Goal: Task Accomplishment & Management: Manage account settings

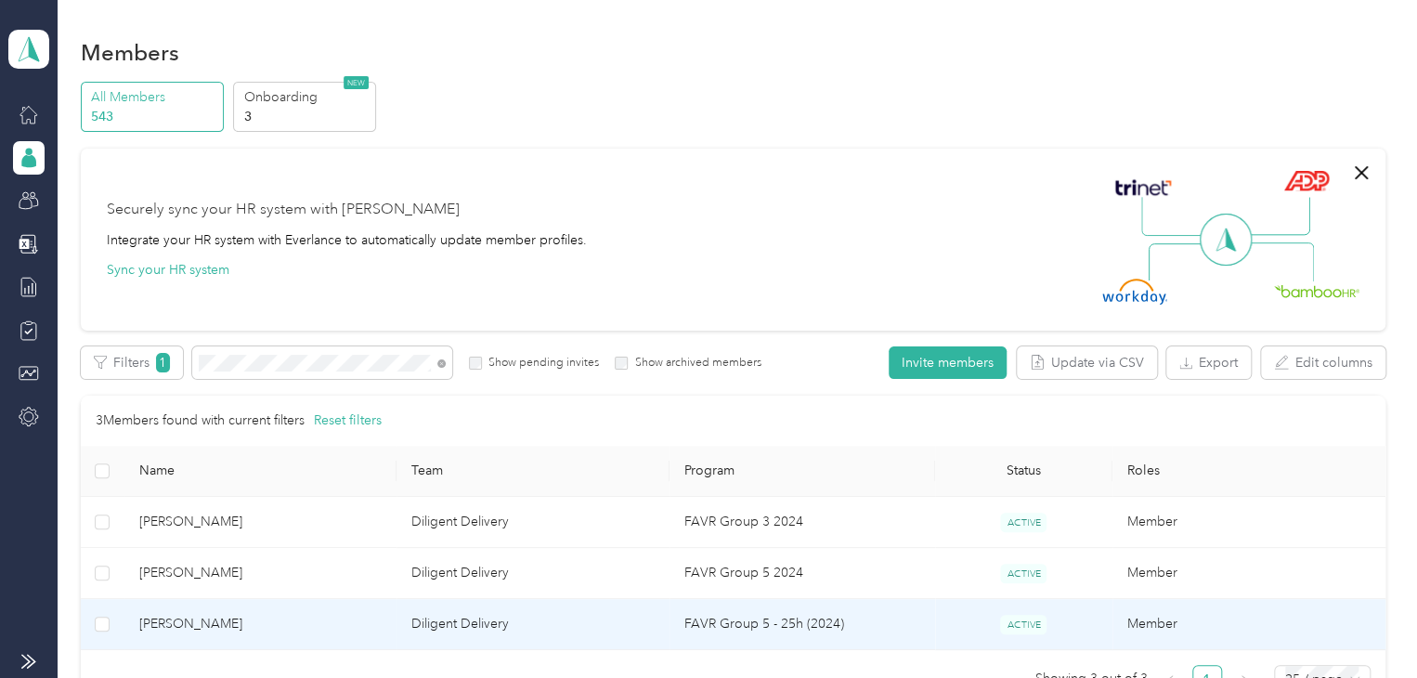
click at [253, 633] on td "[PERSON_NAME]" at bounding box center [260, 624] width 273 height 51
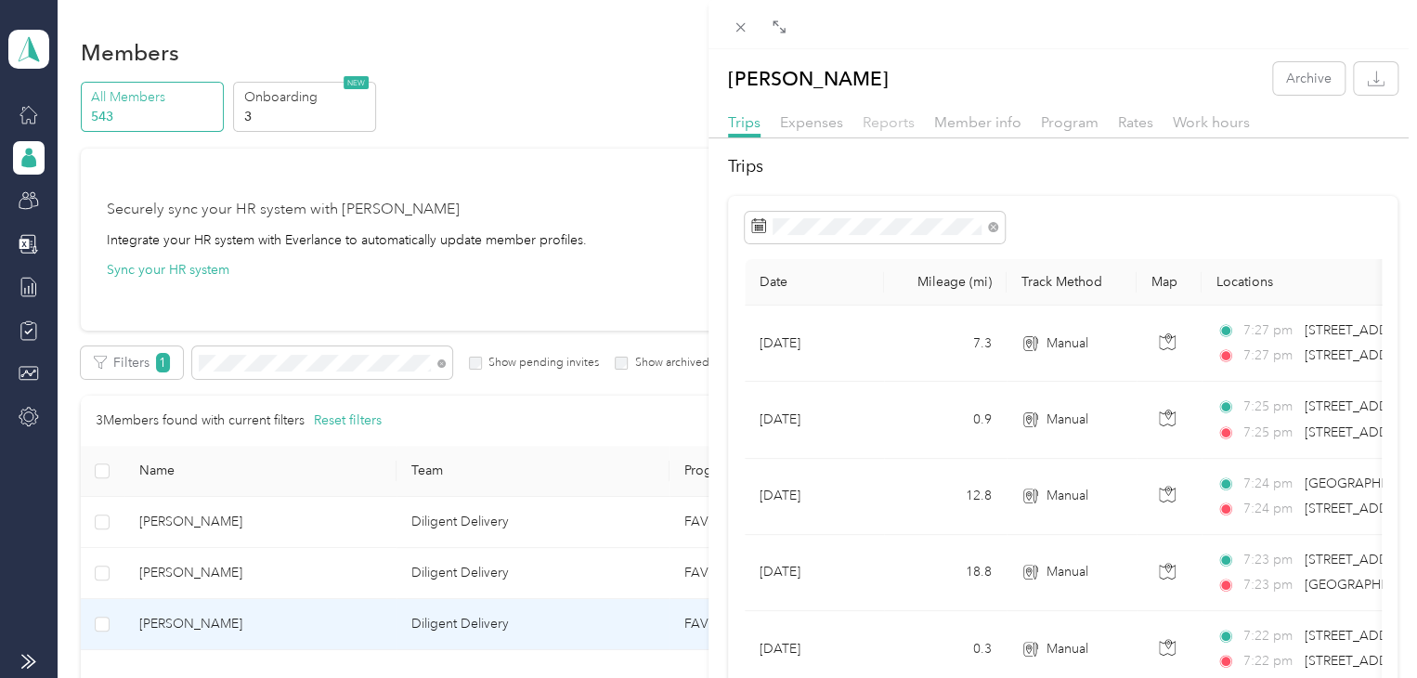
click at [895, 119] on span "Reports" at bounding box center [889, 122] width 52 height 18
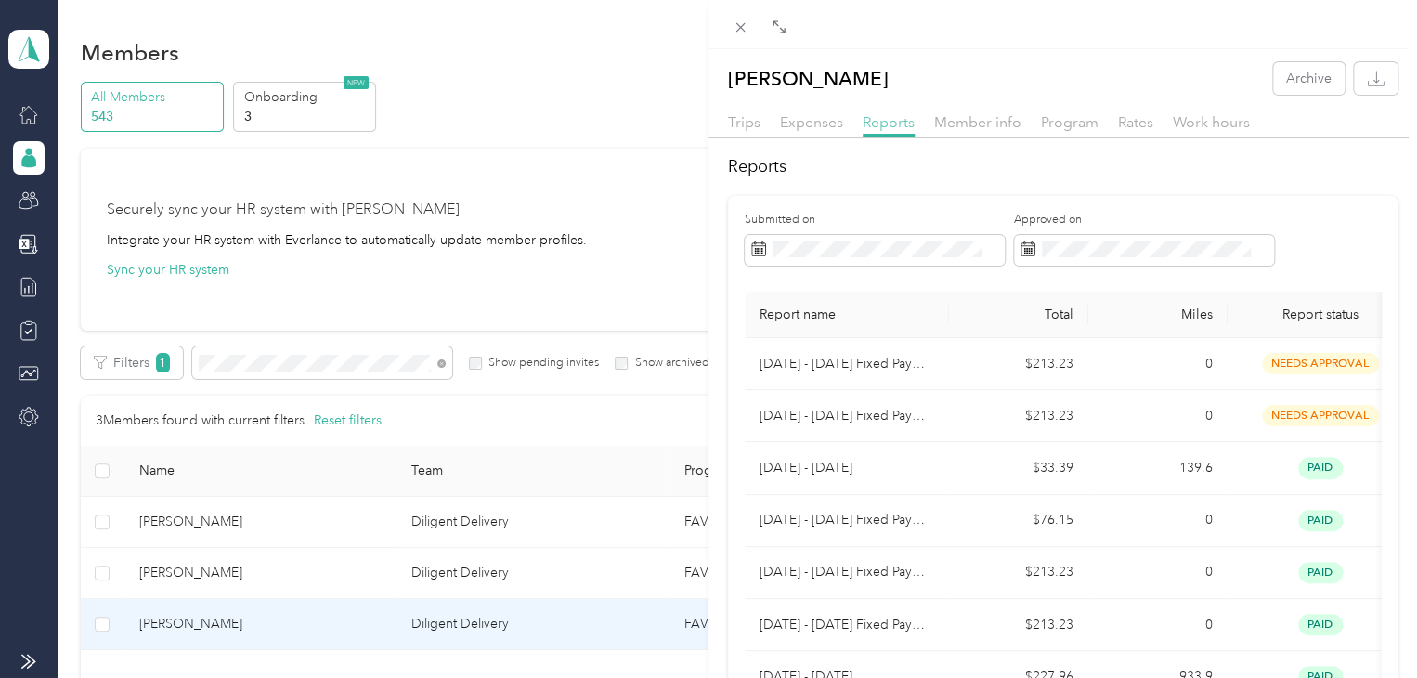
click at [895, 119] on span "Reports" at bounding box center [889, 122] width 52 height 18
click at [285, 368] on div "[PERSON_NAME] Archive Trips Expenses Reports Member info Program Rates Work hou…" at bounding box center [708, 339] width 1417 height 678
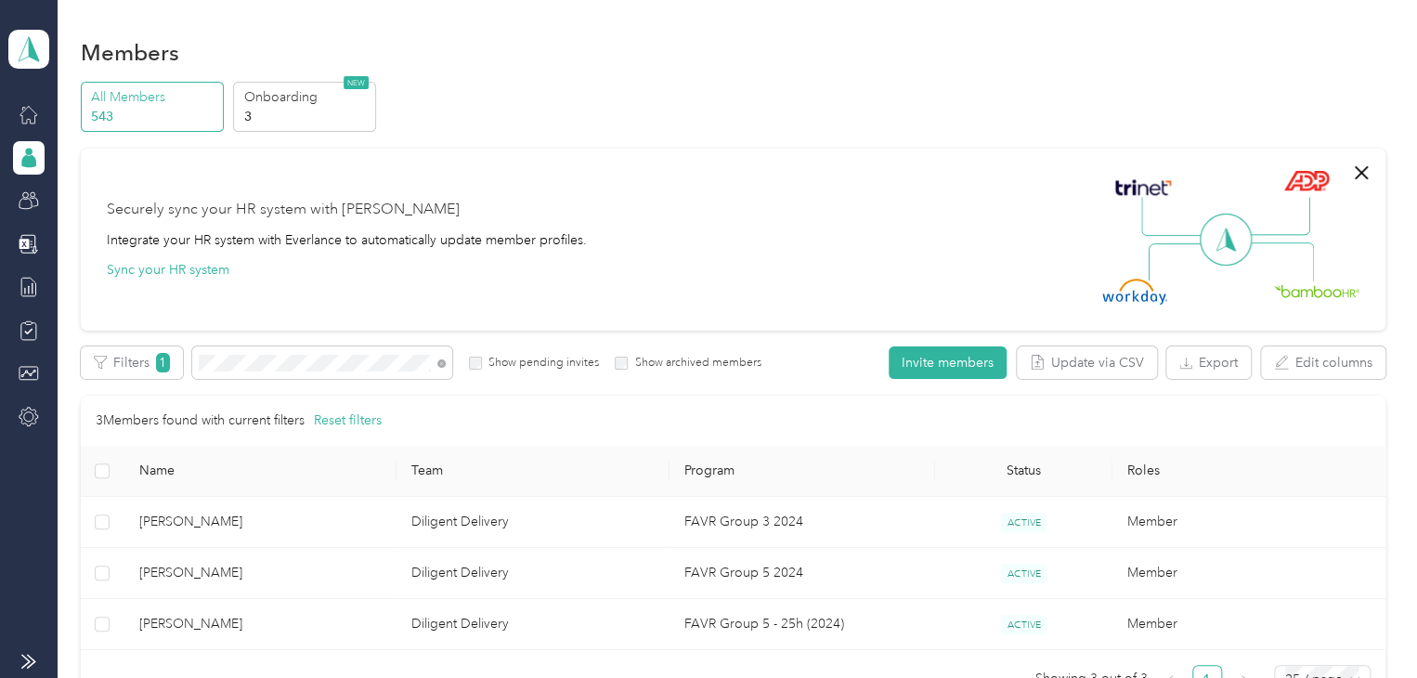
click at [285, 677] on div "Drag to resize Click to close [PERSON_NAME] Archive Trips Expenses Reports Memb…" at bounding box center [704, 678] width 1408 height 0
click at [285, 368] on div at bounding box center [708, 339] width 1417 height 678
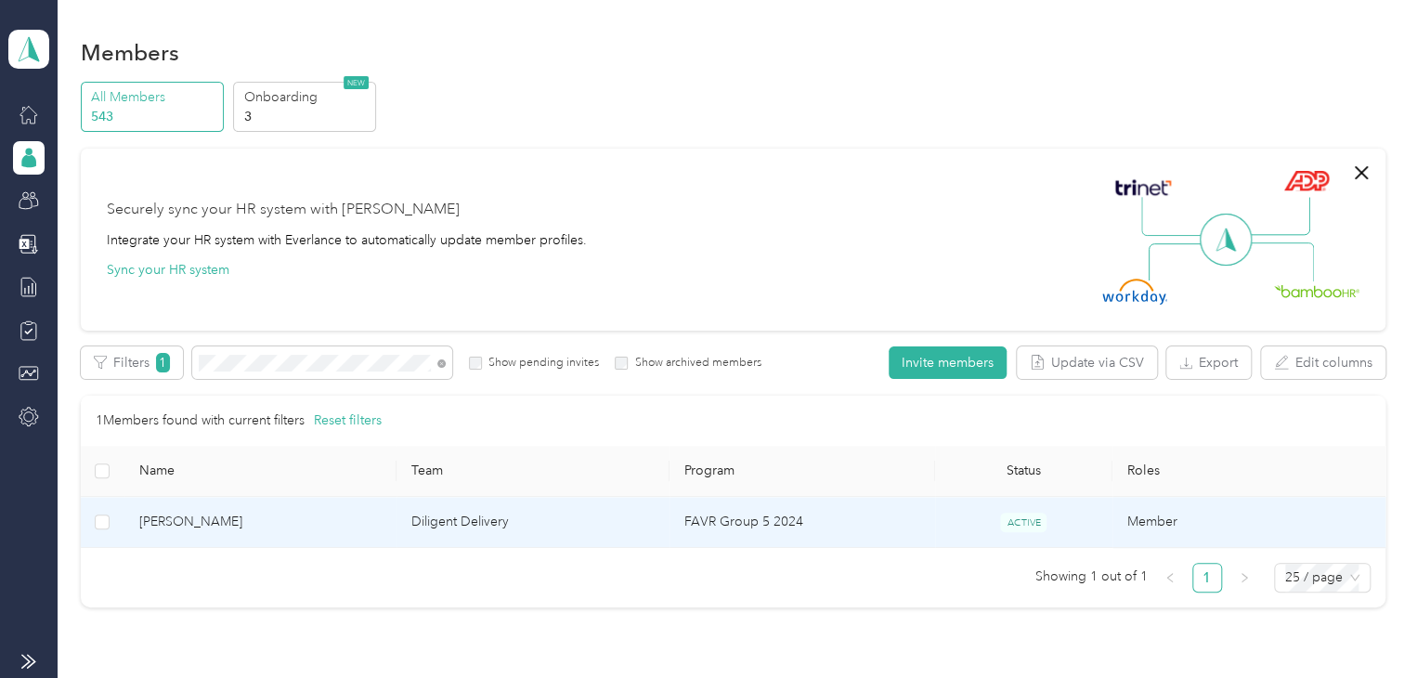
click at [243, 535] on td "[PERSON_NAME]" at bounding box center [260, 522] width 273 height 51
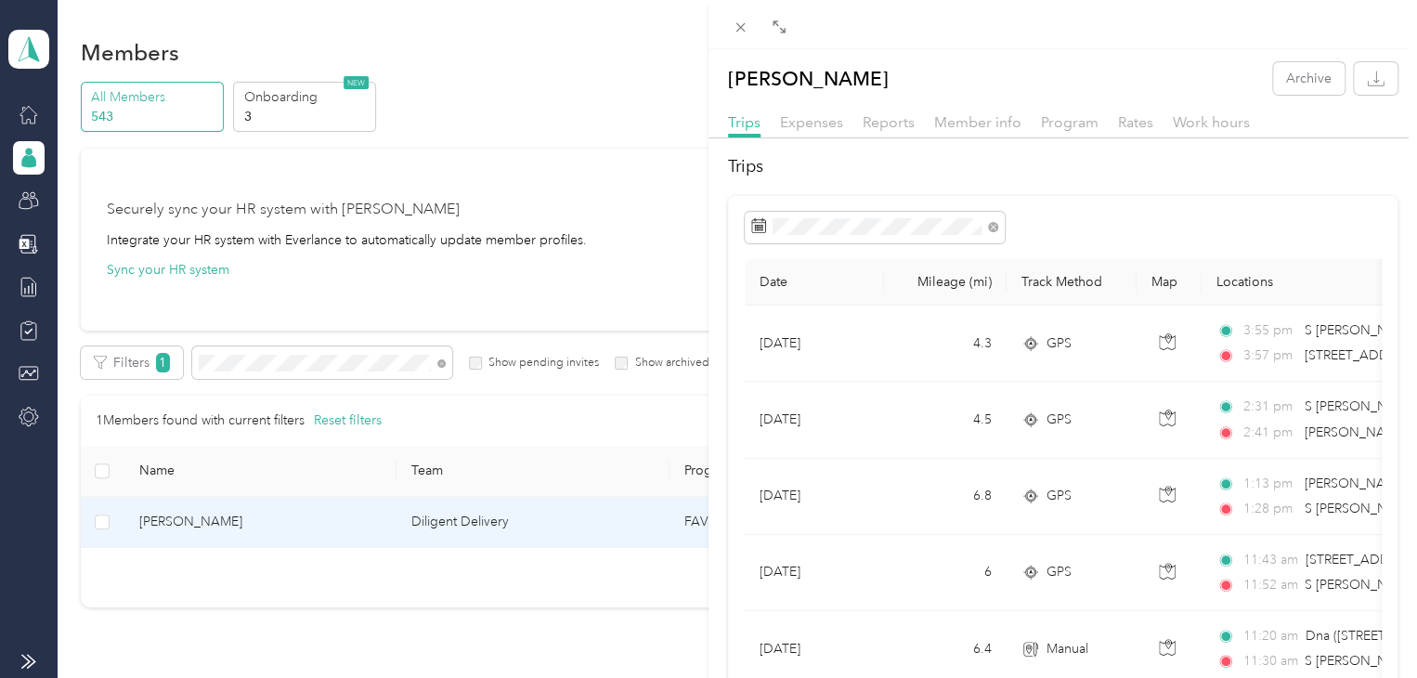
click at [252, 358] on div "[PERSON_NAME] Archive Trips Expenses Reports Member info Program Rates Work hou…" at bounding box center [708, 339] width 1417 height 678
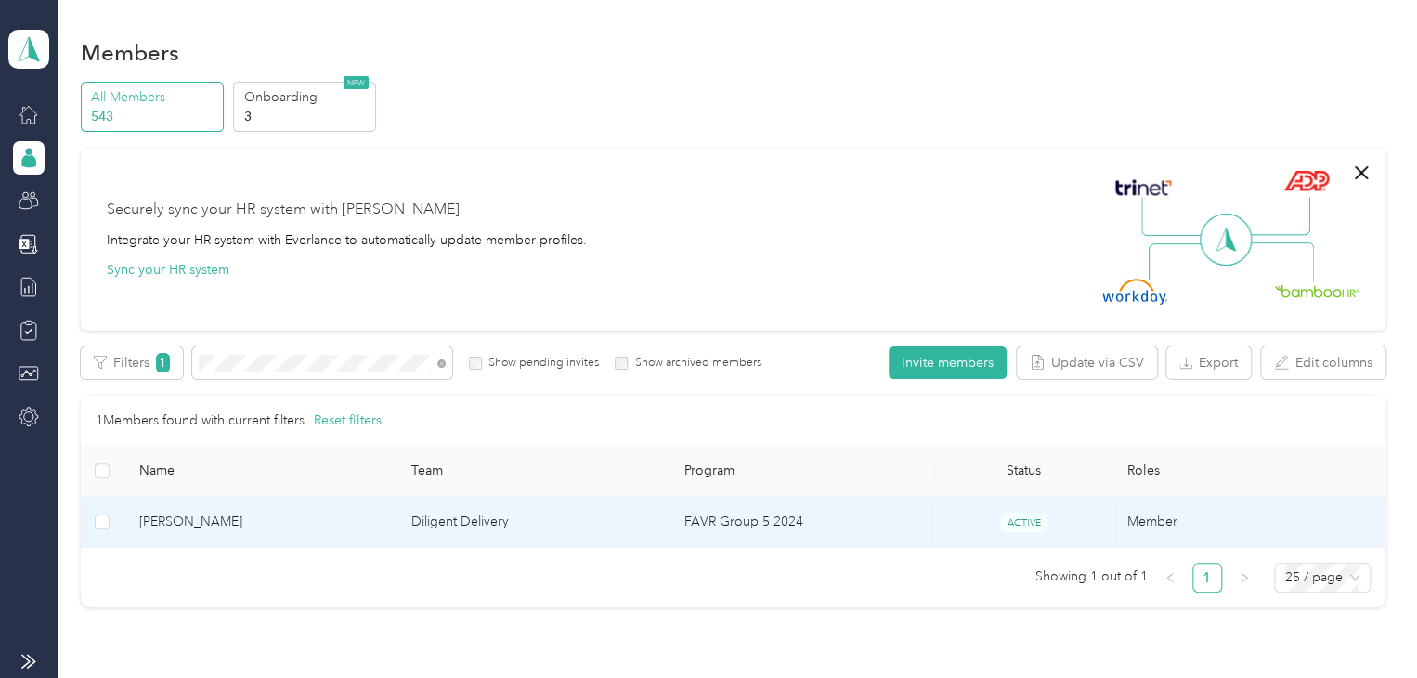
click at [240, 513] on span "[PERSON_NAME]" at bounding box center [260, 522] width 243 height 20
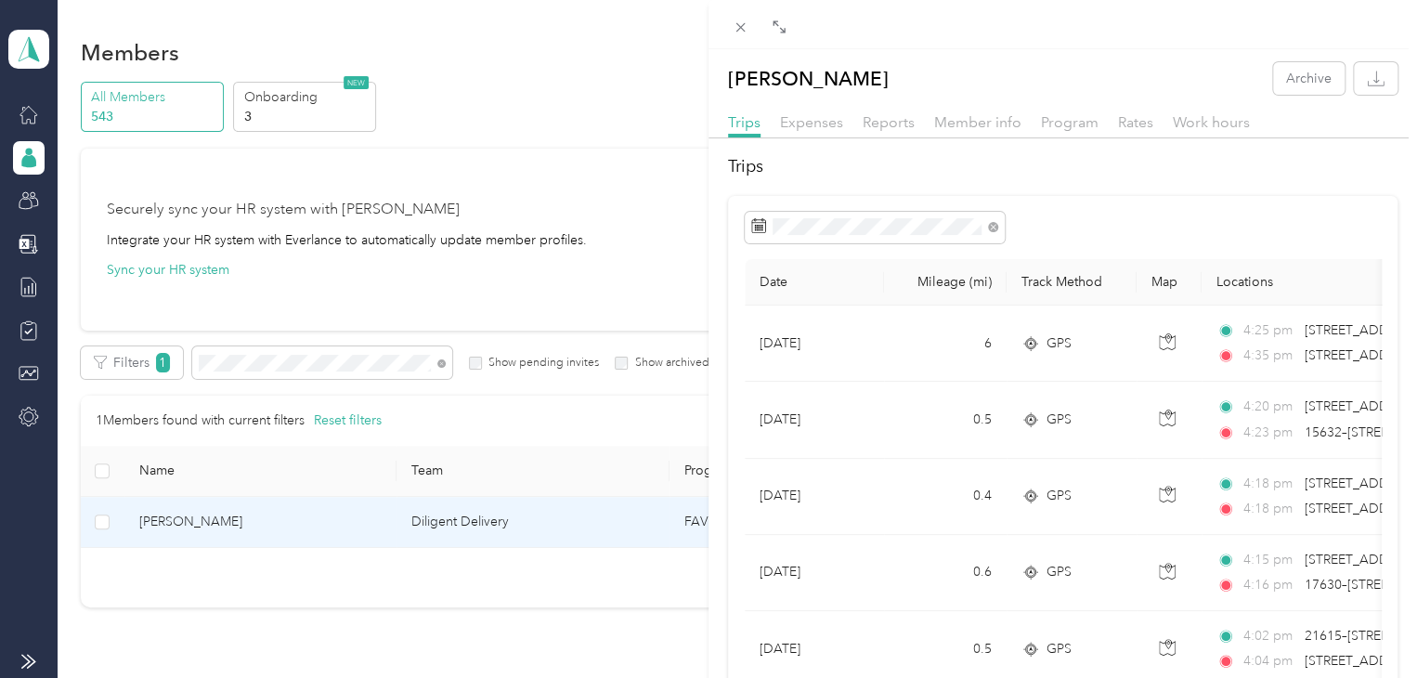
click at [876, 134] on div "Trips Expenses Reports Member info Program Rates Work hours" at bounding box center [1062, 124] width 708 height 27
click at [890, 123] on span "Reports" at bounding box center [889, 122] width 52 height 18
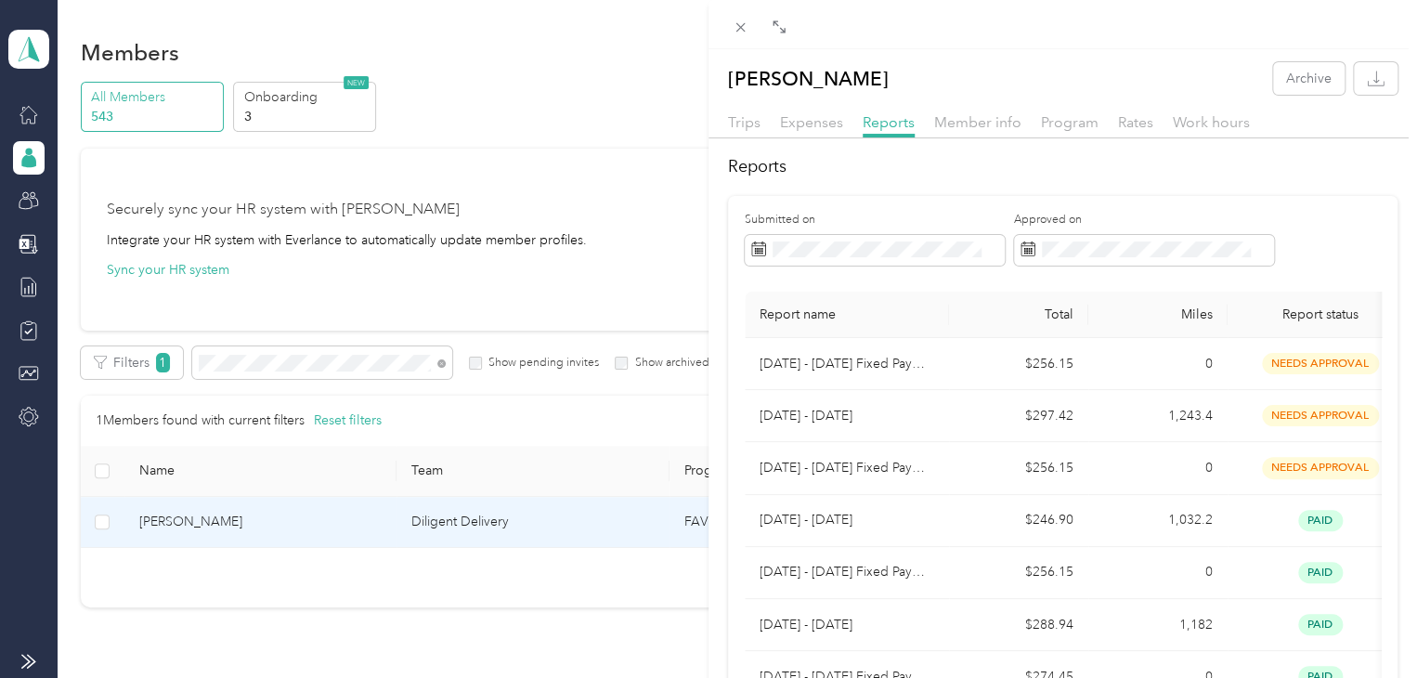
click at [293, 363] on div "[PERSON_NAME] Archive Trips Expenses Reports Member info Program Rates Work hou…" at bounding box center [708, 339] width 1417 height 678
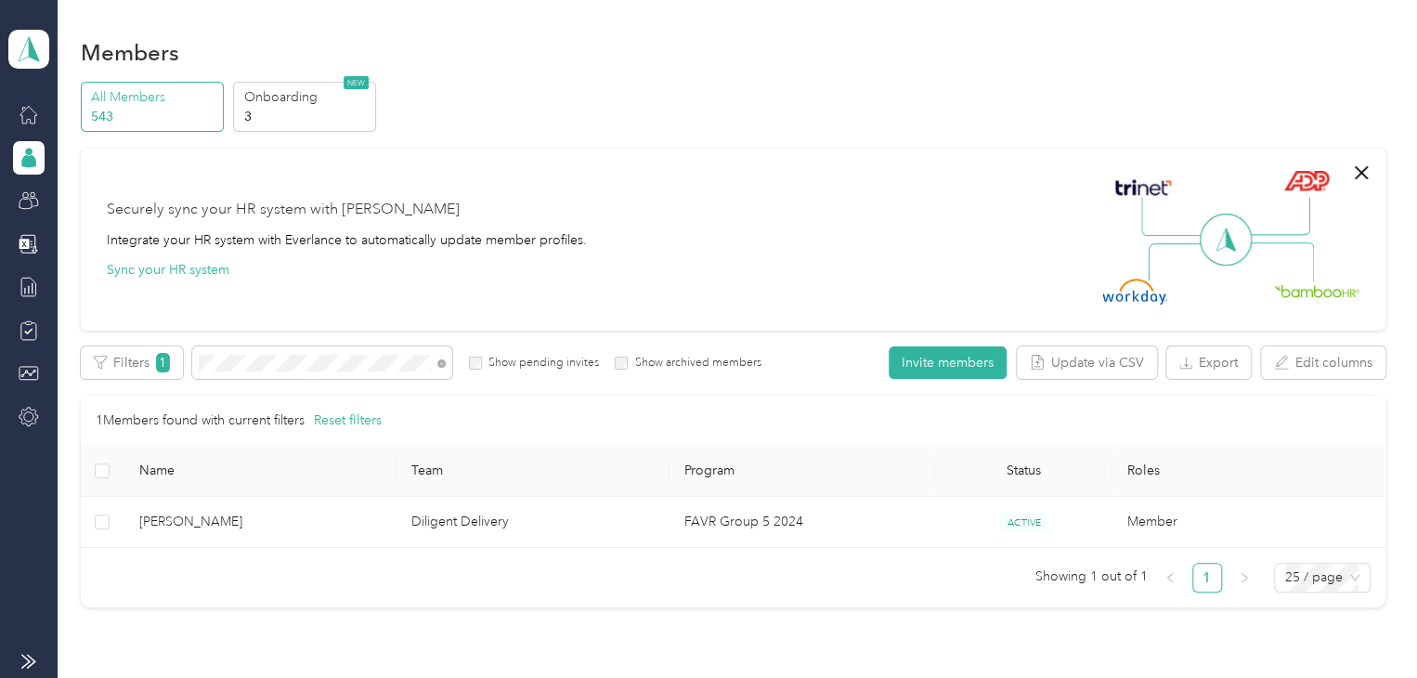
click at [293, 677] on div "Drag to resize Click to close [PERSON_NAME] Archive Trips Expenses Reports Memb…" at bounding box center [704, 678] width 1408 height 0
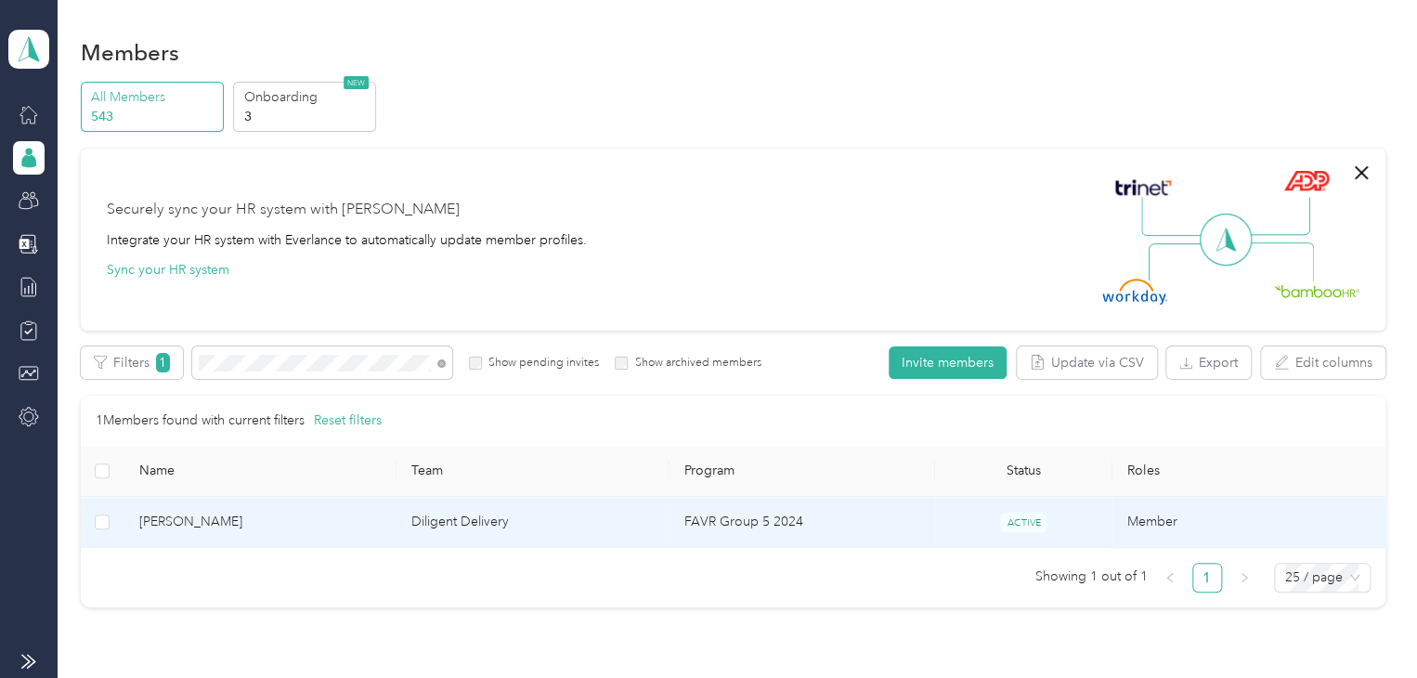
click at [206, 543] on td "[PERSON_NAME]" at bounding box center [260, 522] width 273 height 51
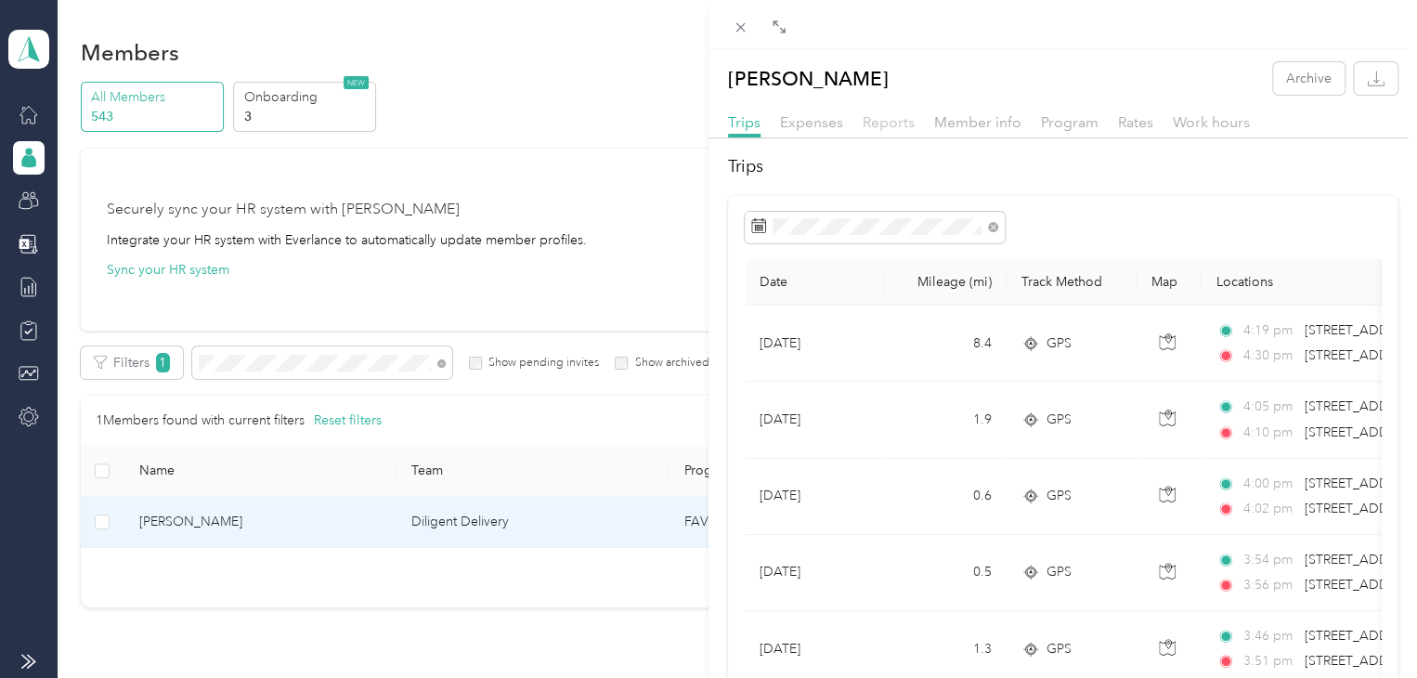
click at [893, 117] on span "Reports" at bounding box center [889, 122] width 52 height 18
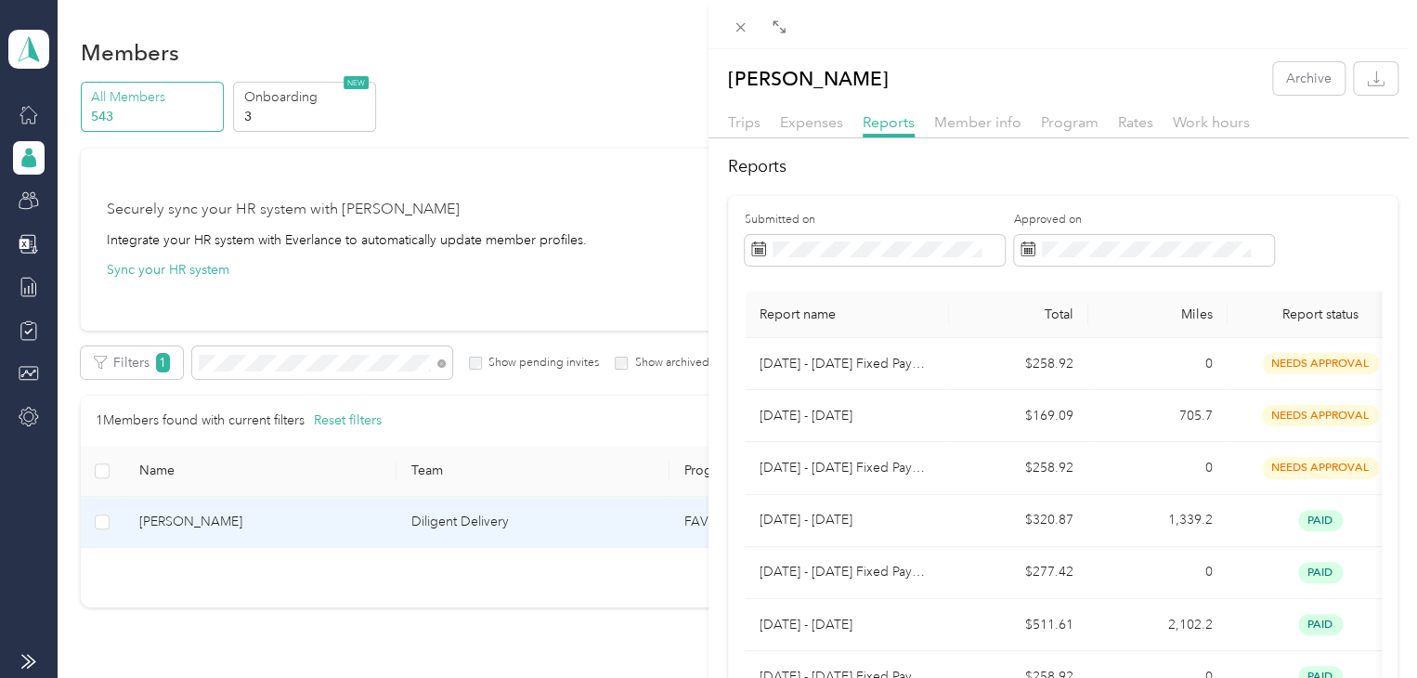
click at [314, 357] on div "[PERSON_NAME] Archive Trips Expenses Reports Member info Program Rates Work hou…" at bounding box center [708, 339] width 1417 height 678
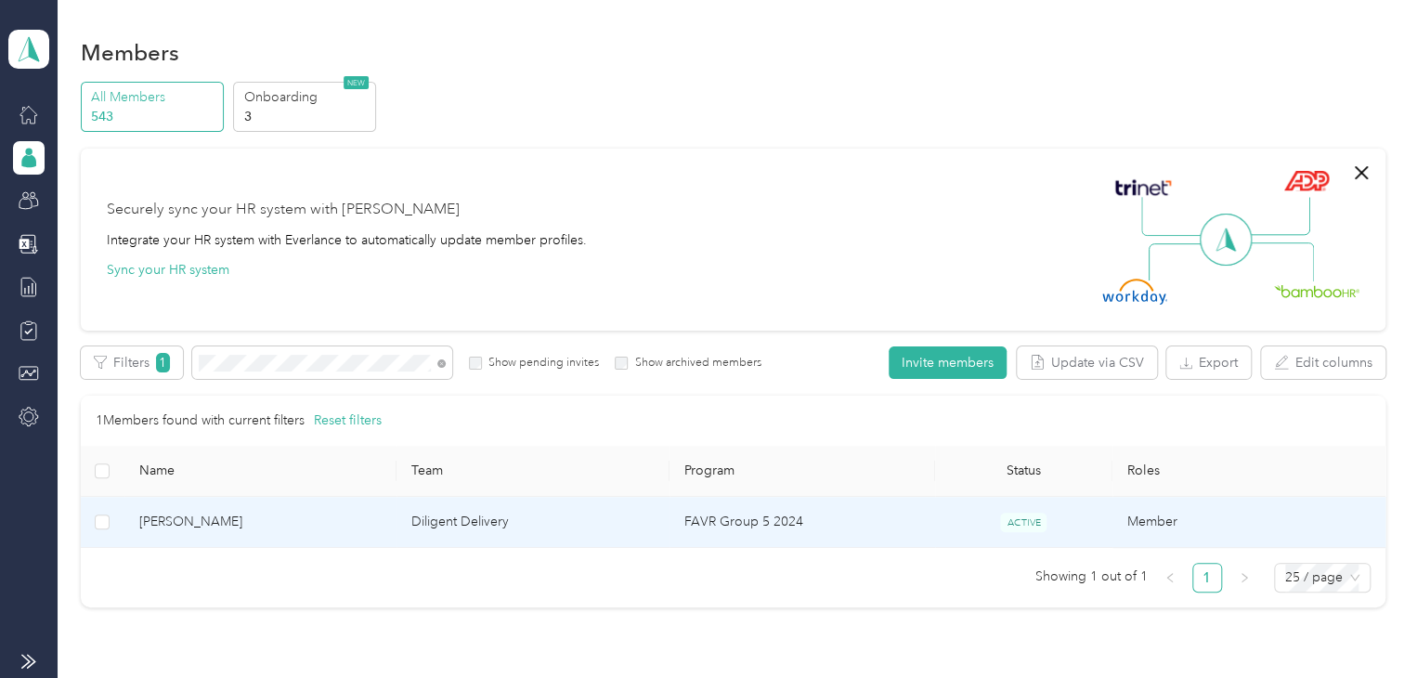
click at [314, 677] on div "Drag to resize Click to close [PERSON_NAME] Archive Trips Expenses Reports Memb…" at bounding box center [704, 678] width 1408 height 0
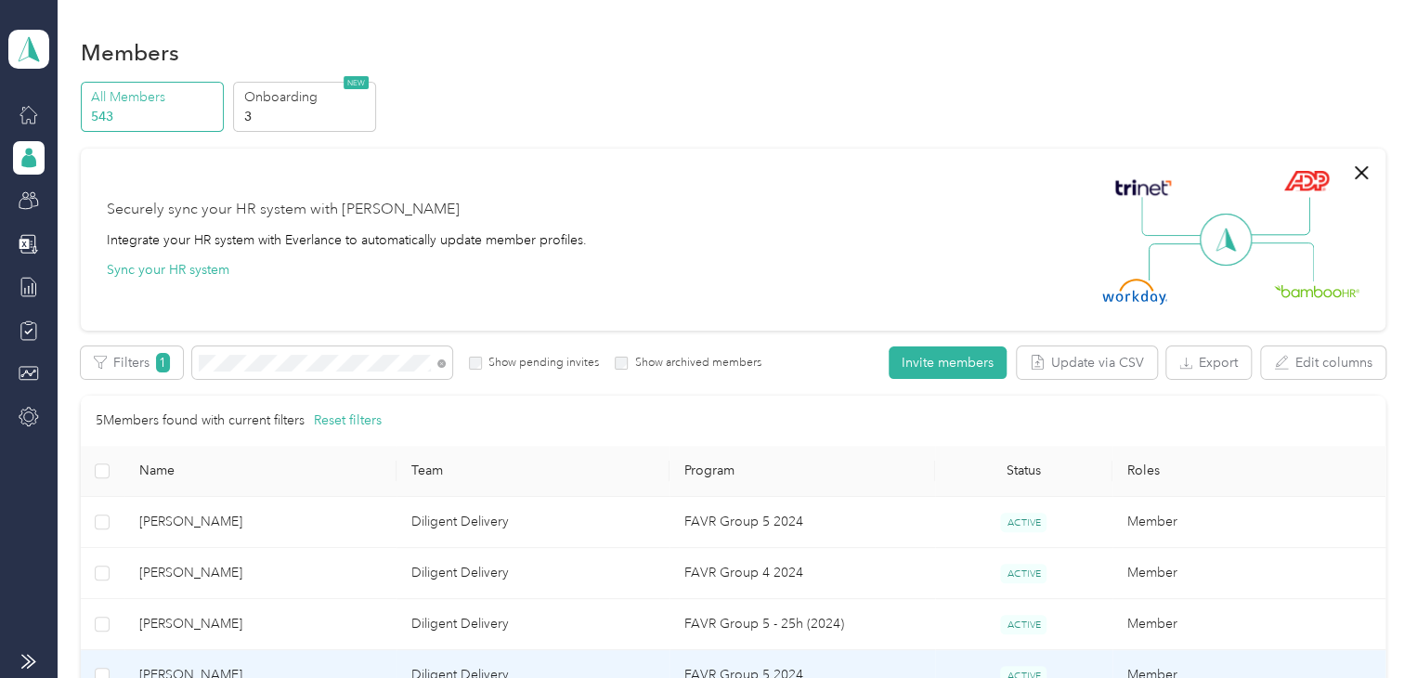
click at [218, 658] on td "[PERSON_NAME]" at bounding box center [260, 675] width 273 height 51
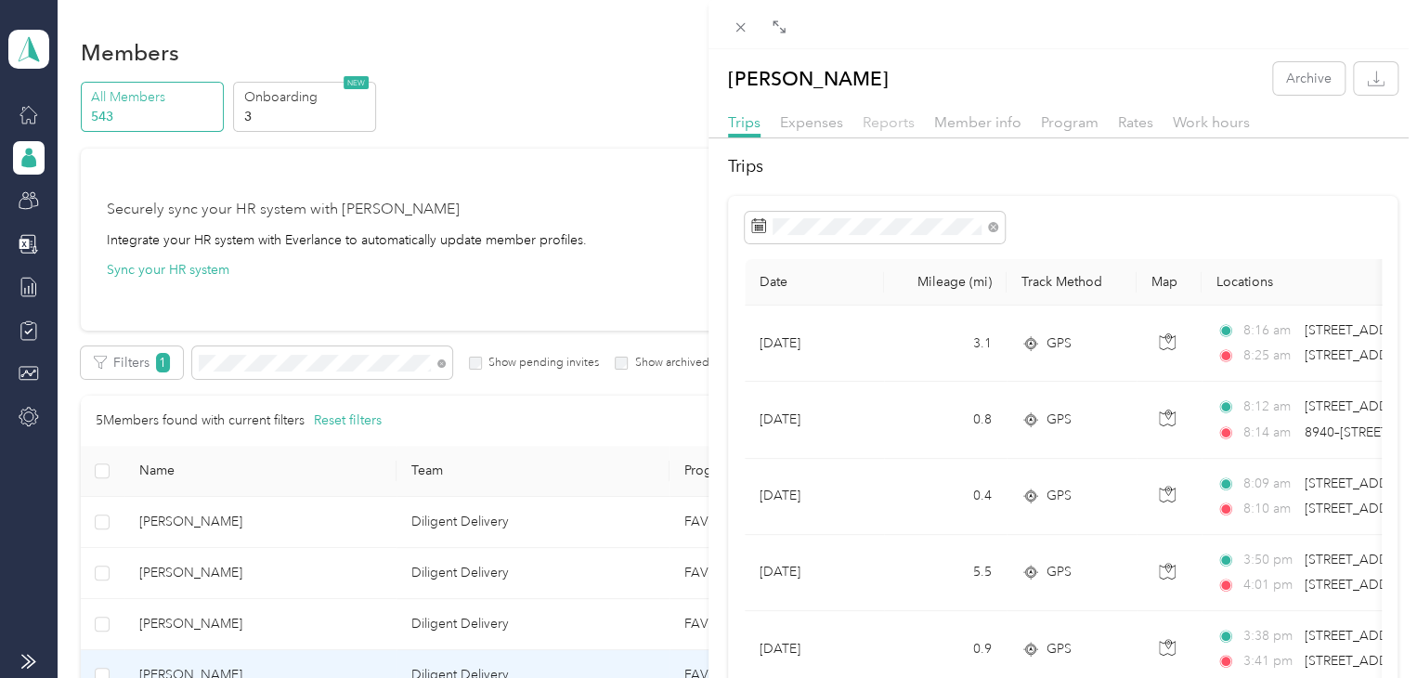
click at [888, 123] on span "Reports" at bounding box center [889, 122] width 52 height 18
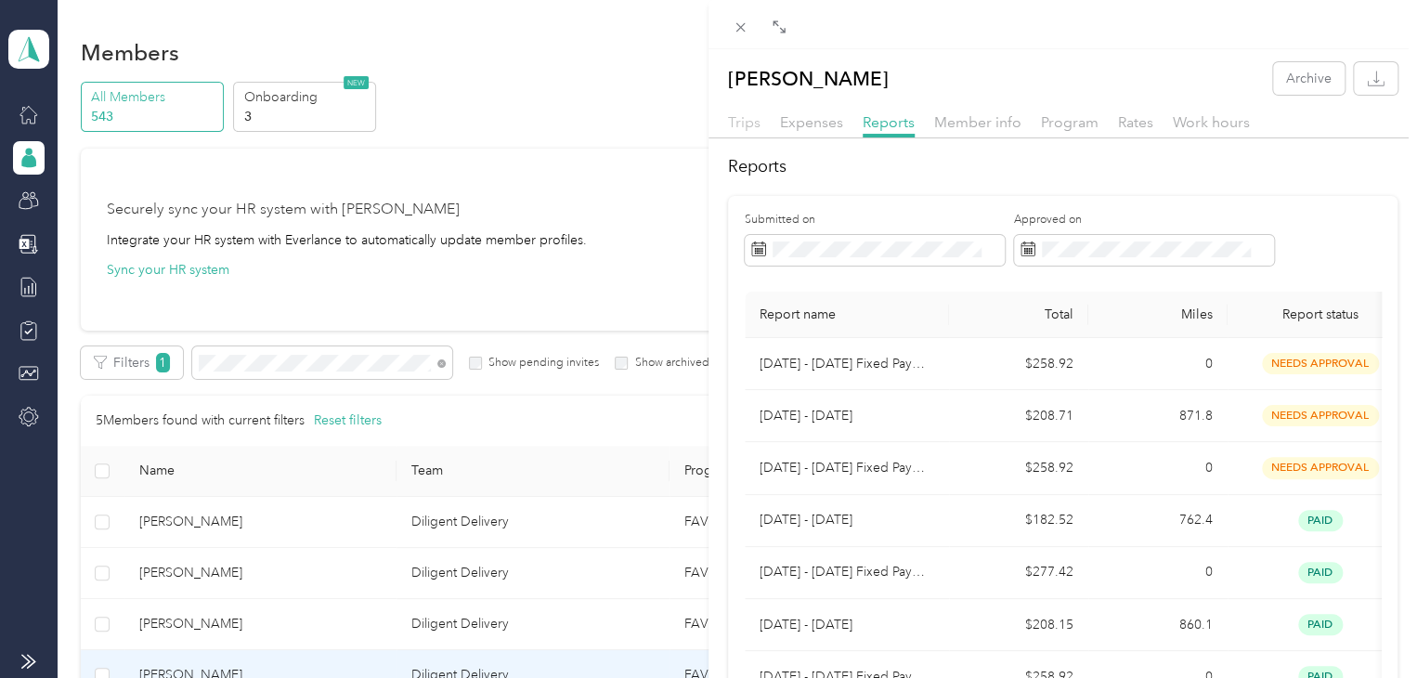
click at [749, 123] on span "Trips" at bounding box center [744, 122] width 32 height 18
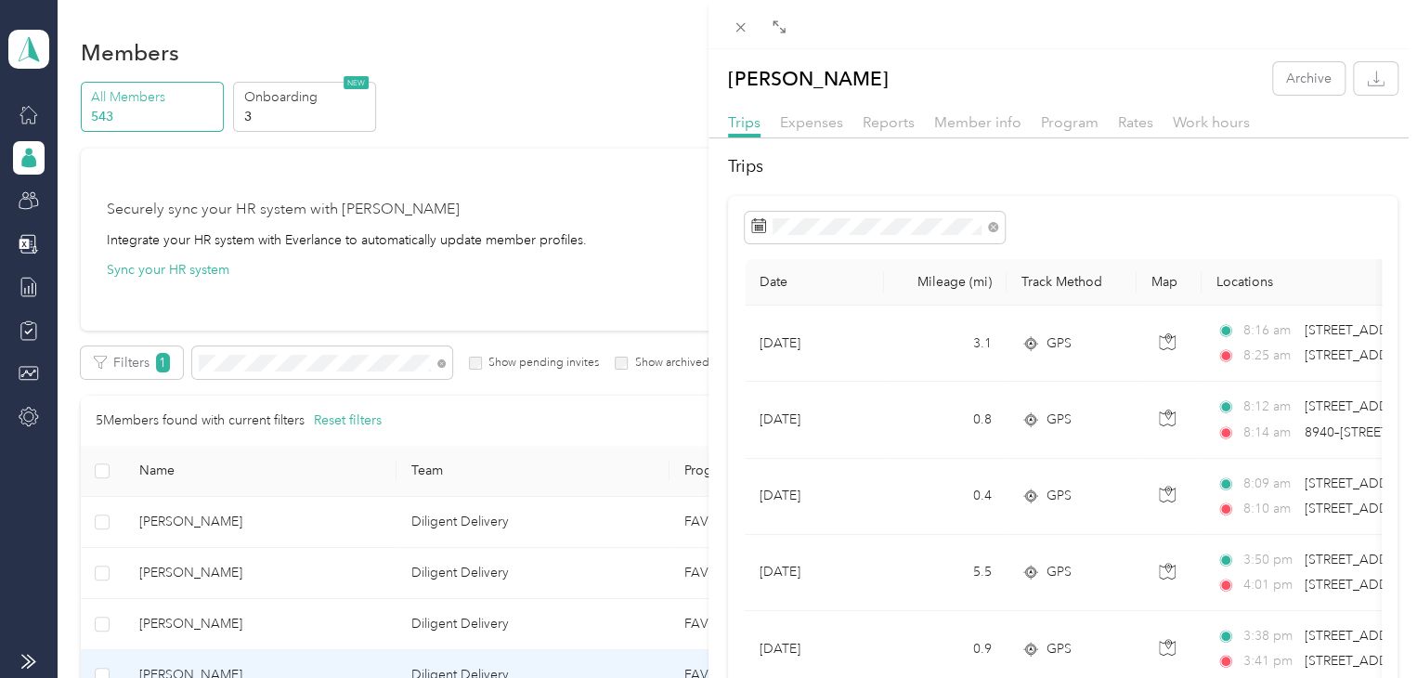
click at [234, 368] on div "[PERSON_NAME] Archive Trips Expenses Reports Member info Program Rates Work hou…" at bounding box center [708, 339] width 1417 height 678
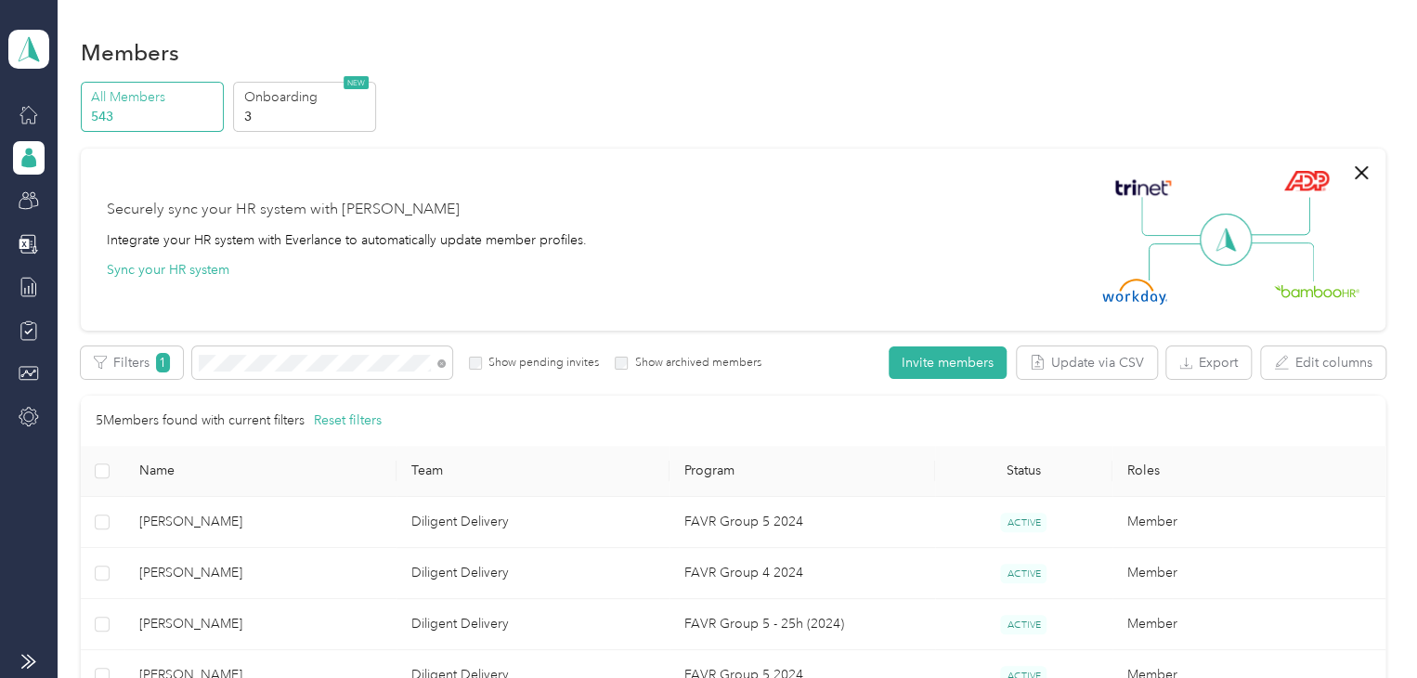
click at [234, 677] on div "Drag to resize Click to close [PERSON_NAME] Archive Trips Expenses Reports Memb…" at bounding box center [704, 678] width 1408 height 0
click at [234, 368] on div at bounding box center [708, 339] width 1417 height 678
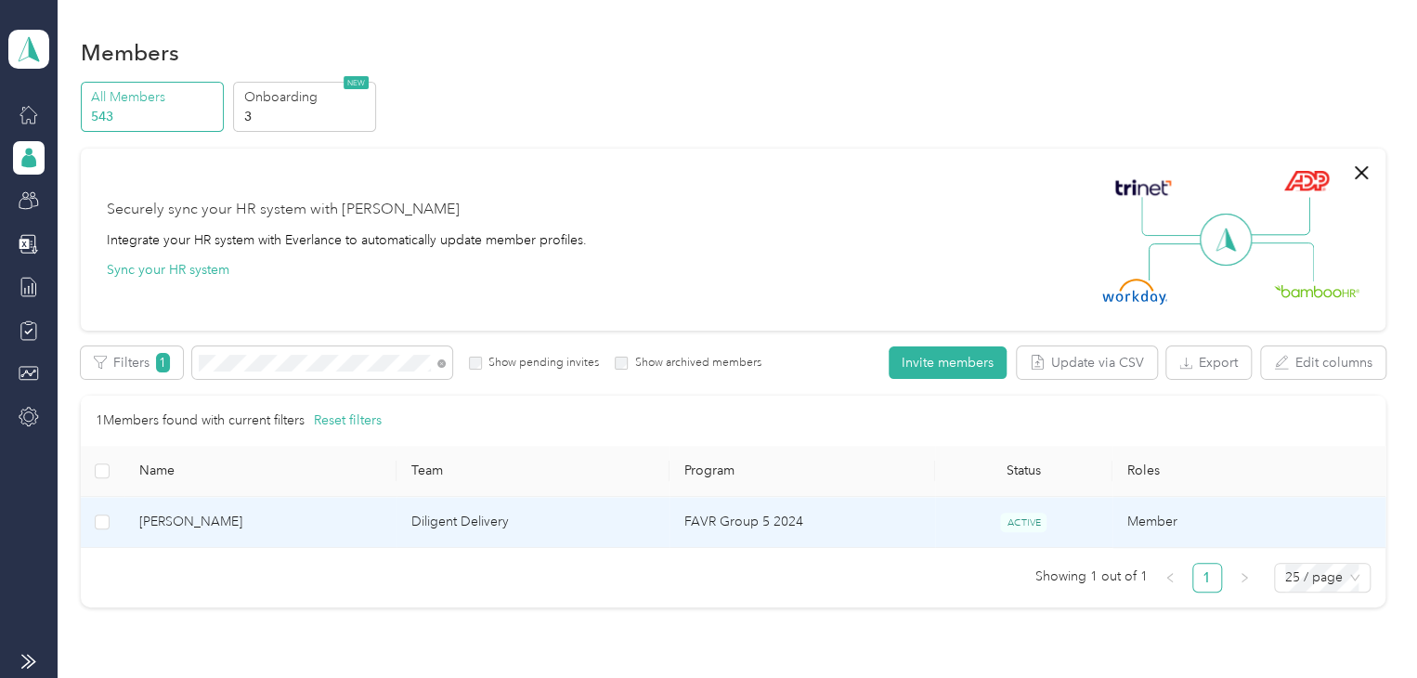
click at [227, 502] on td "[PERSON_NAME]" at bounding box center [260, 522] width 273 height 51
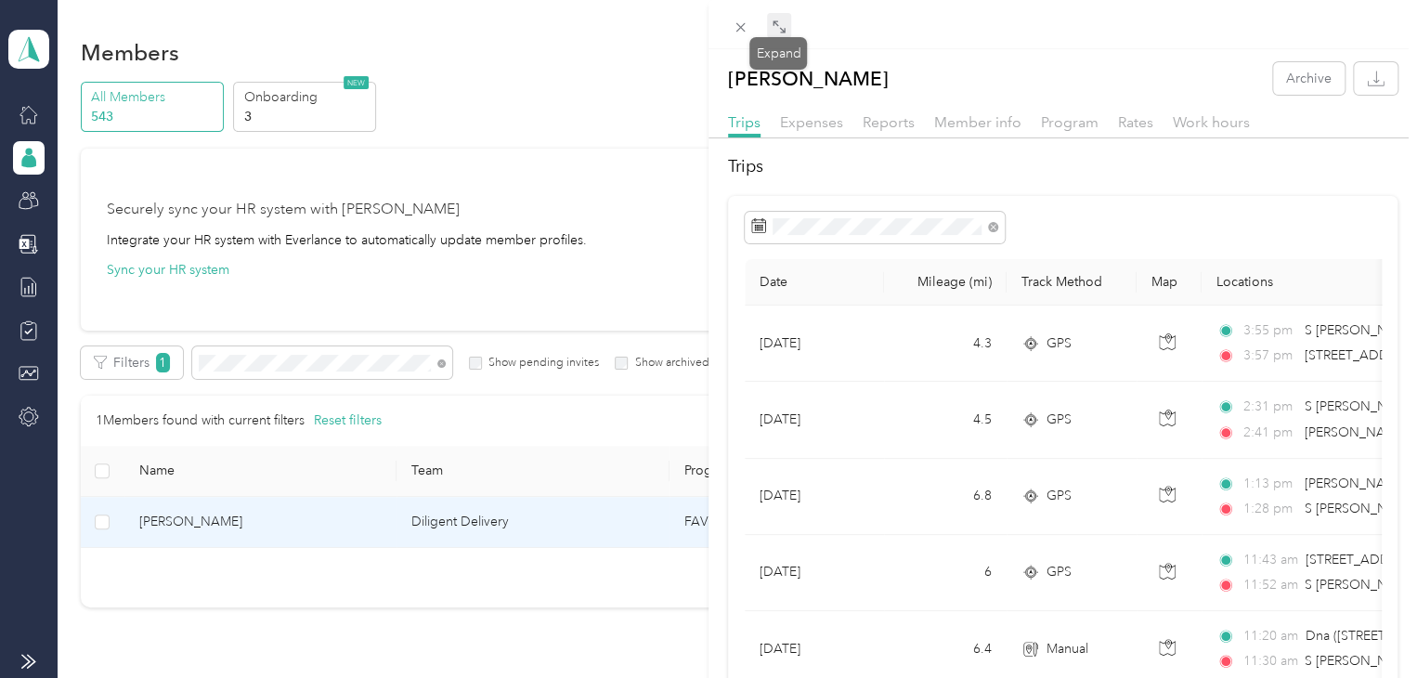
click at [781, 32] on icon at bounding box center [782, 30] width 6 height 6
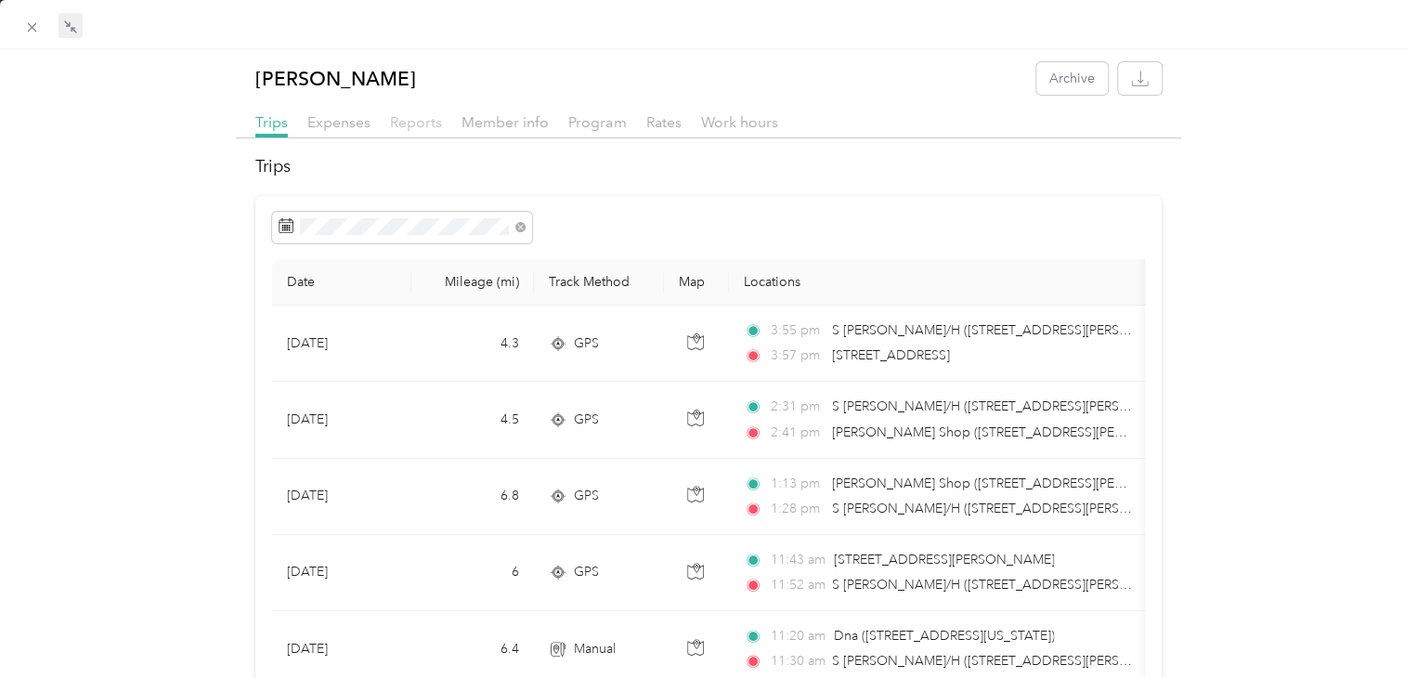
click at [413, 127] on span "Reports" at bounding box center [416, 122] width 52 height 18
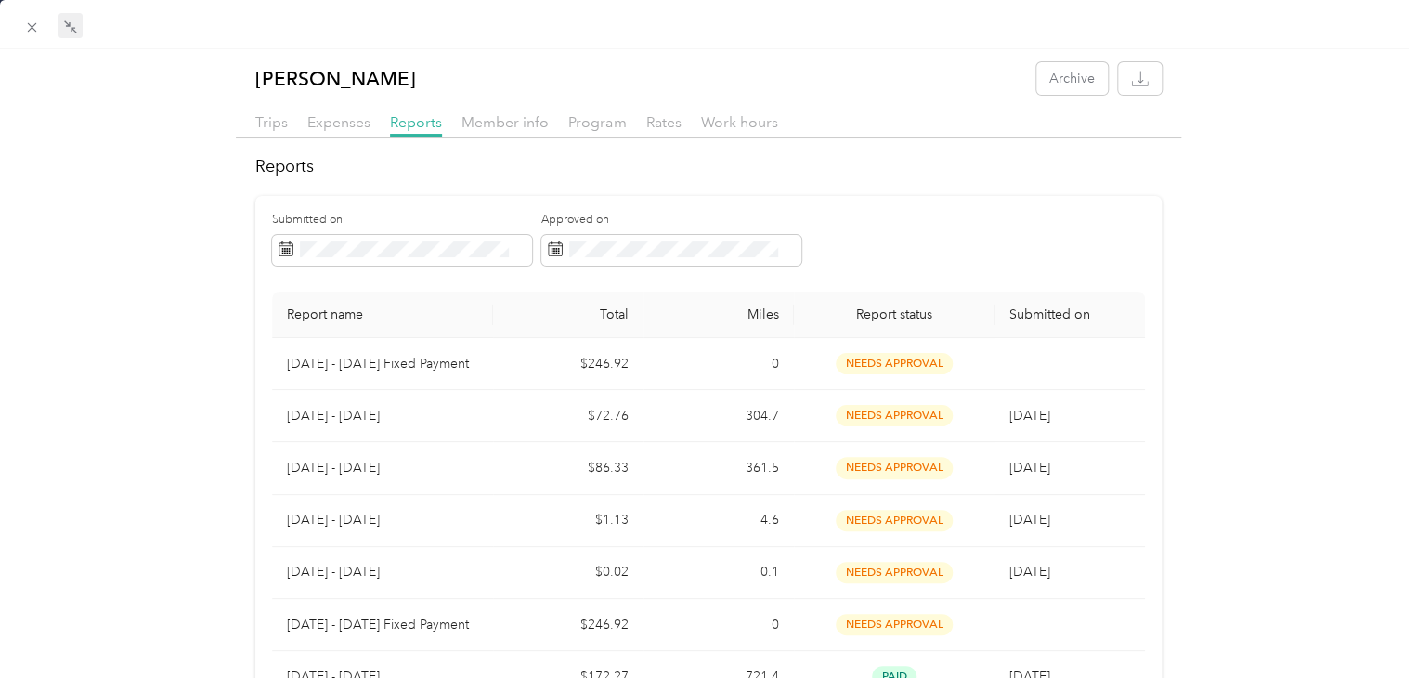
click at [273, 111] on div "Trips" at bounding box center [271, 122] width 32 height 23
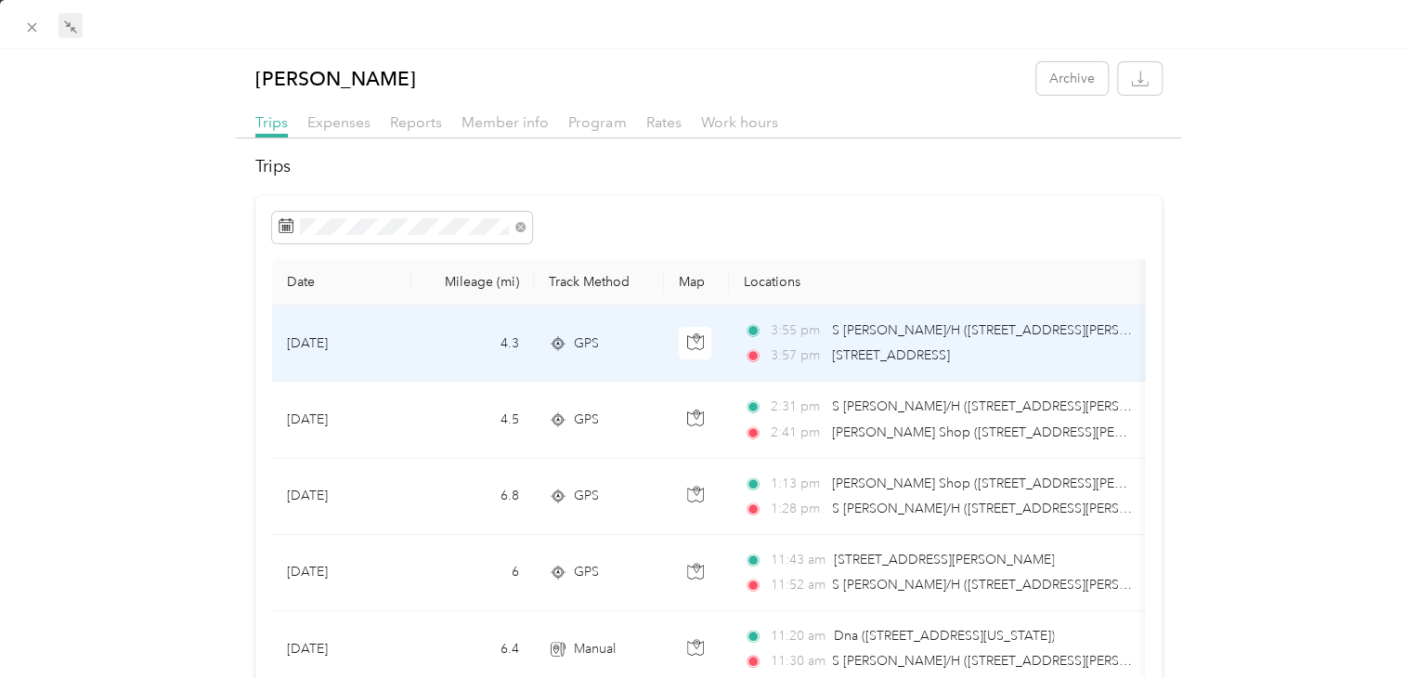
click at [916, 347] on span "[STREET_ADDRESS]" at bounding box center [891, 355] width 118 height 16
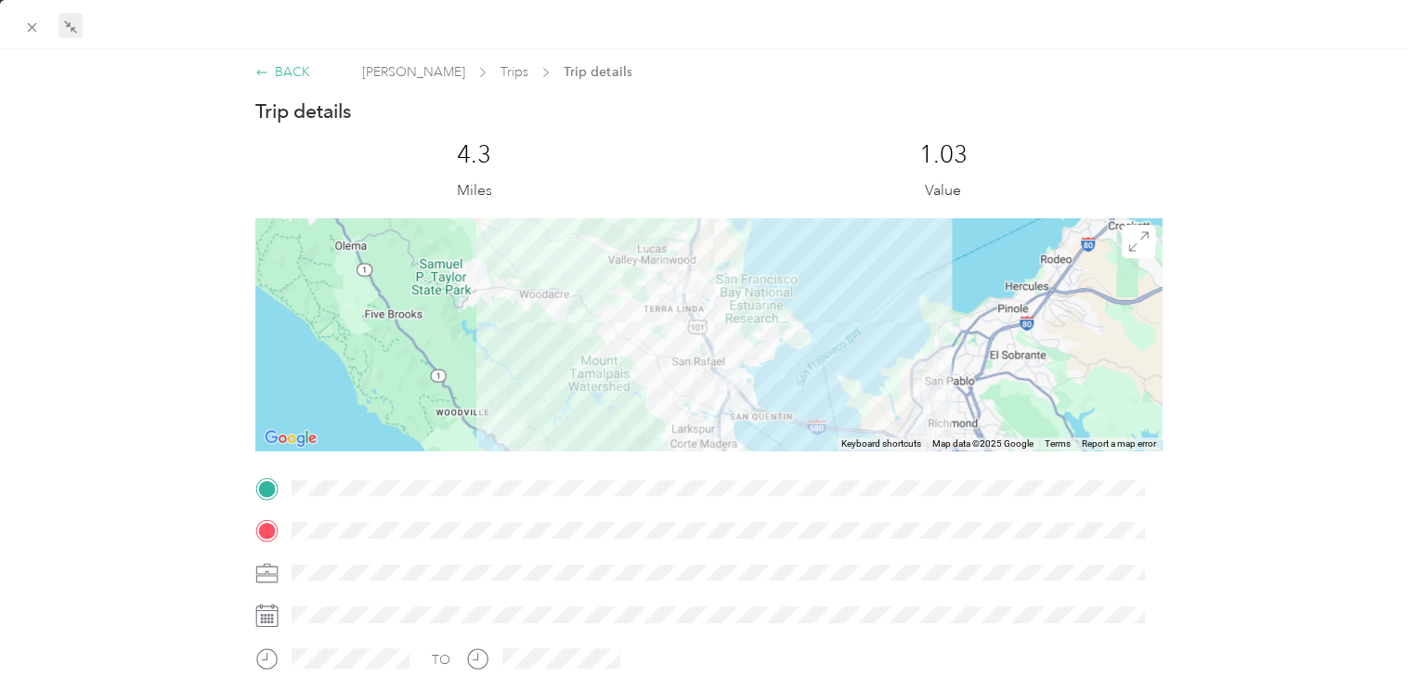
click at [287, 70] on div "BACK" at bounding box center [282, 71] width 55 height 19
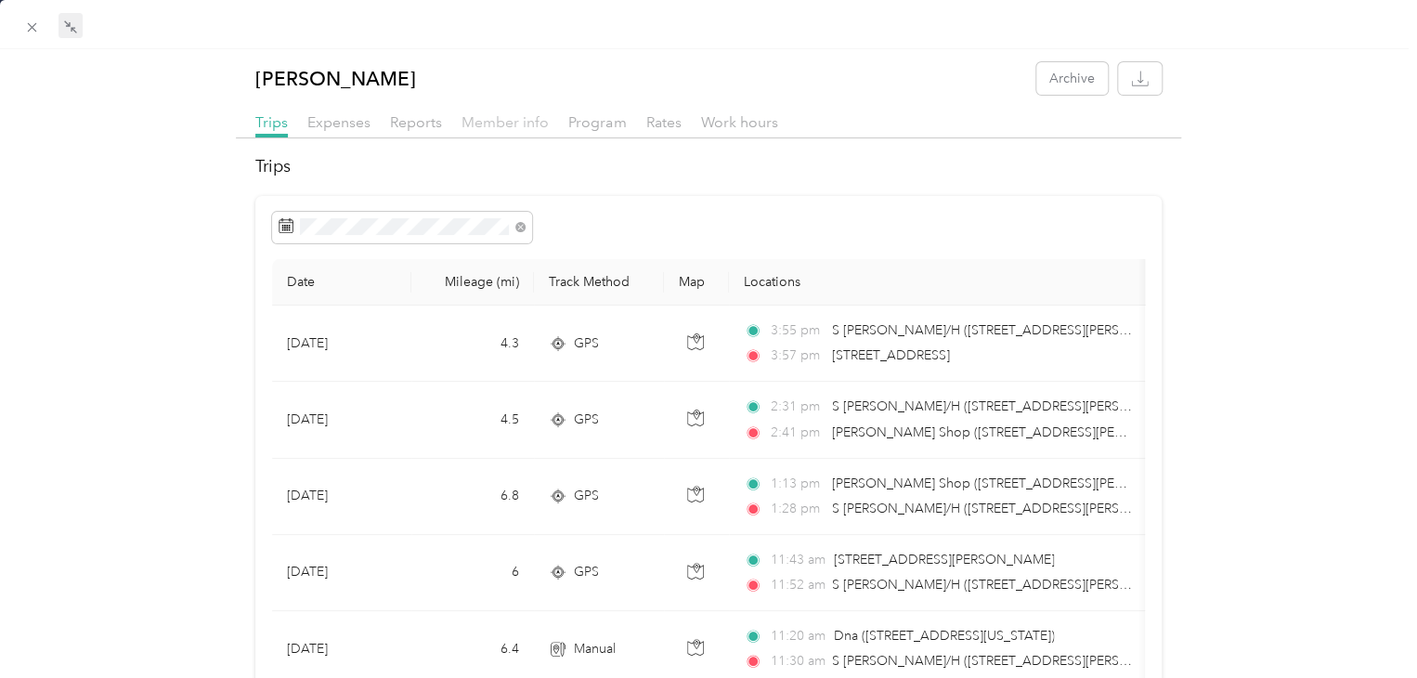
click at [495, 125] on span "Member info" at bounding box center [504, 122] width 87 height 18
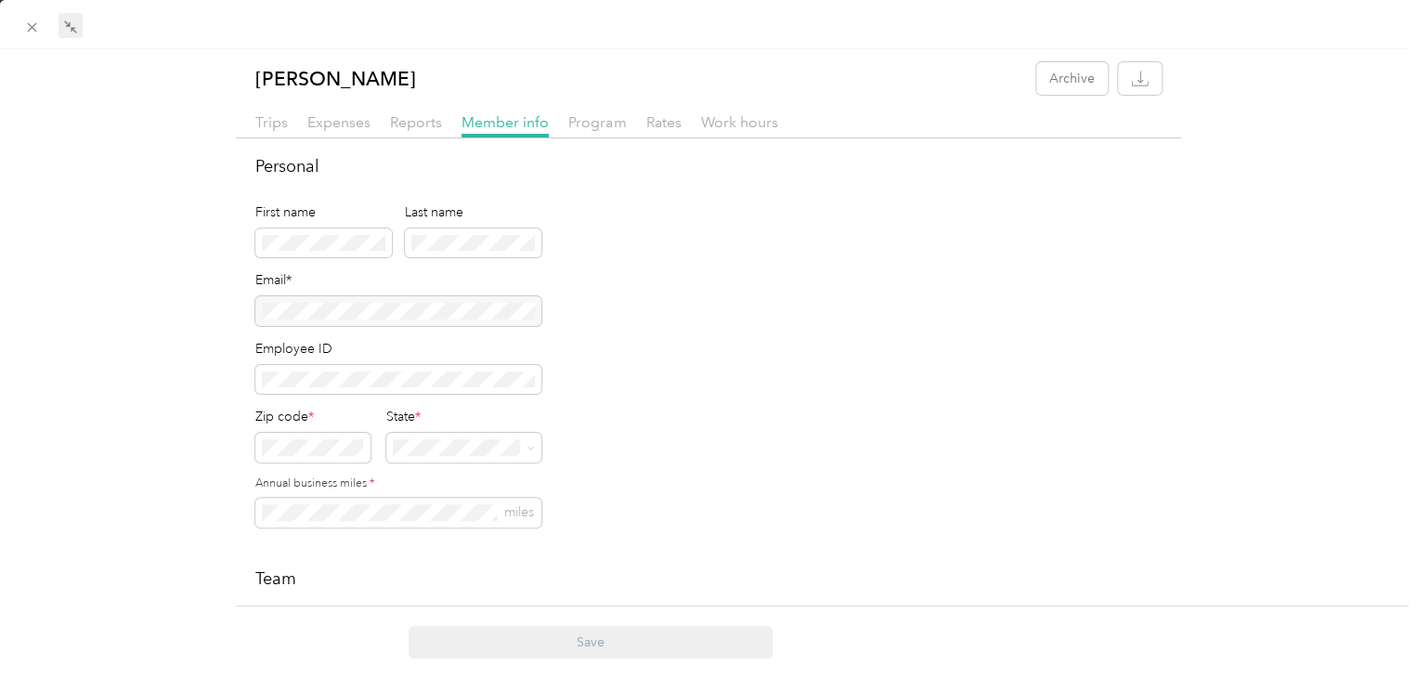
click at [255, 132] on div "Trips" at bounding box center [271, 122] width 32 height 23
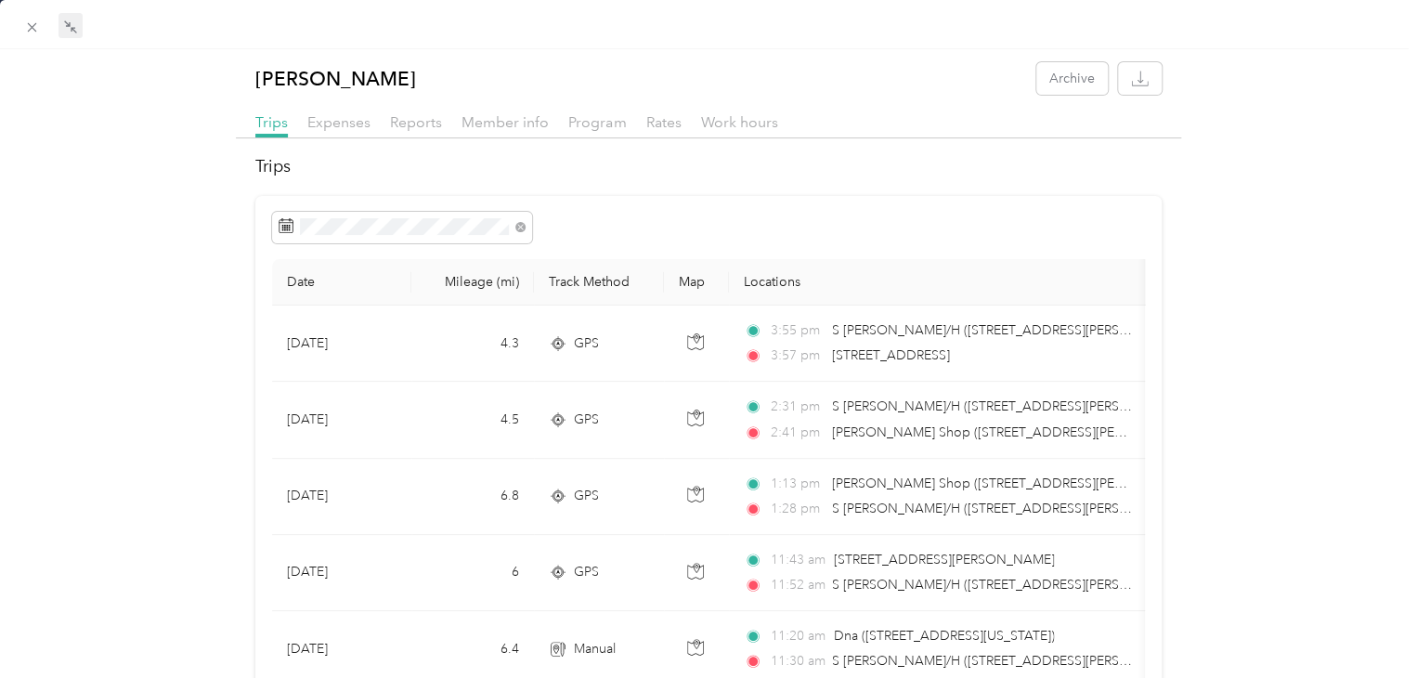
click at [584, 271] on th "Track Method" at bounding box center [599, 282] width 130 height 46
click at [412, 122] on span "Reports" at bounding box center [416, 122] width 52 height 18
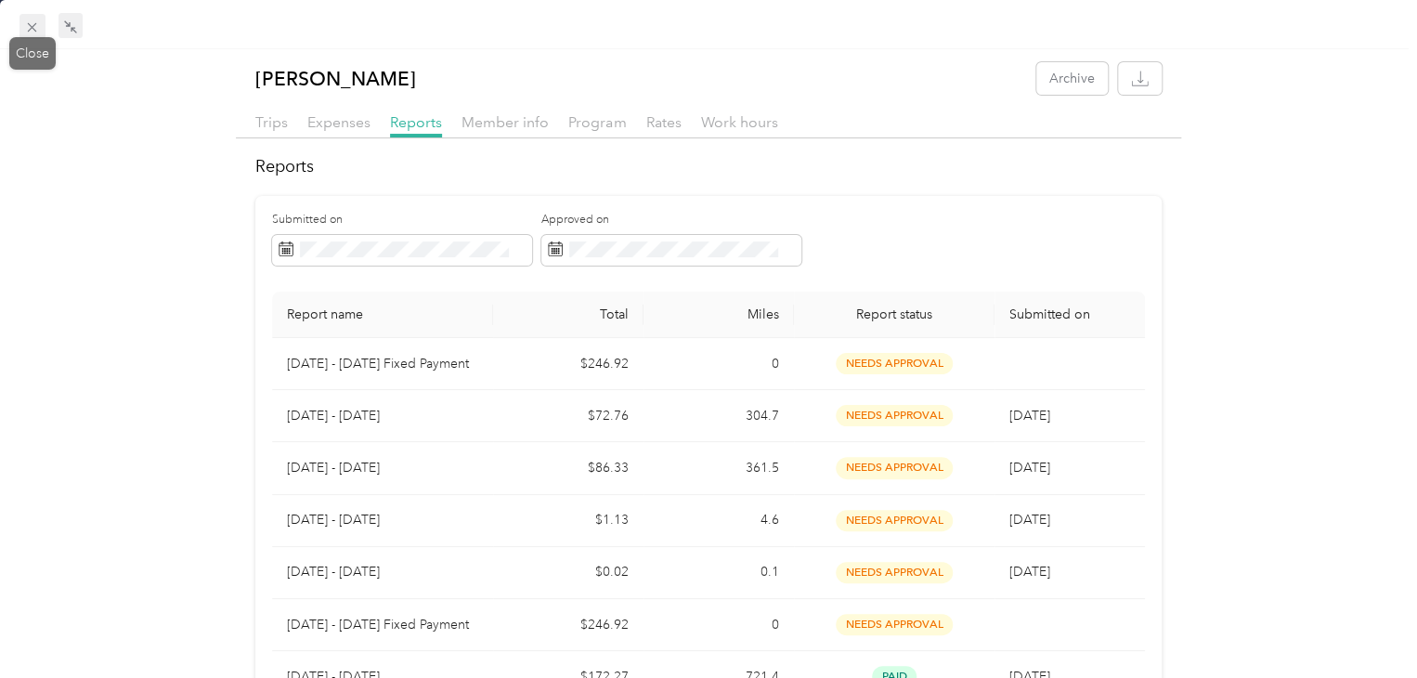
click at [21, 22] on span at bounding box center [32, 27] width 26 height 26
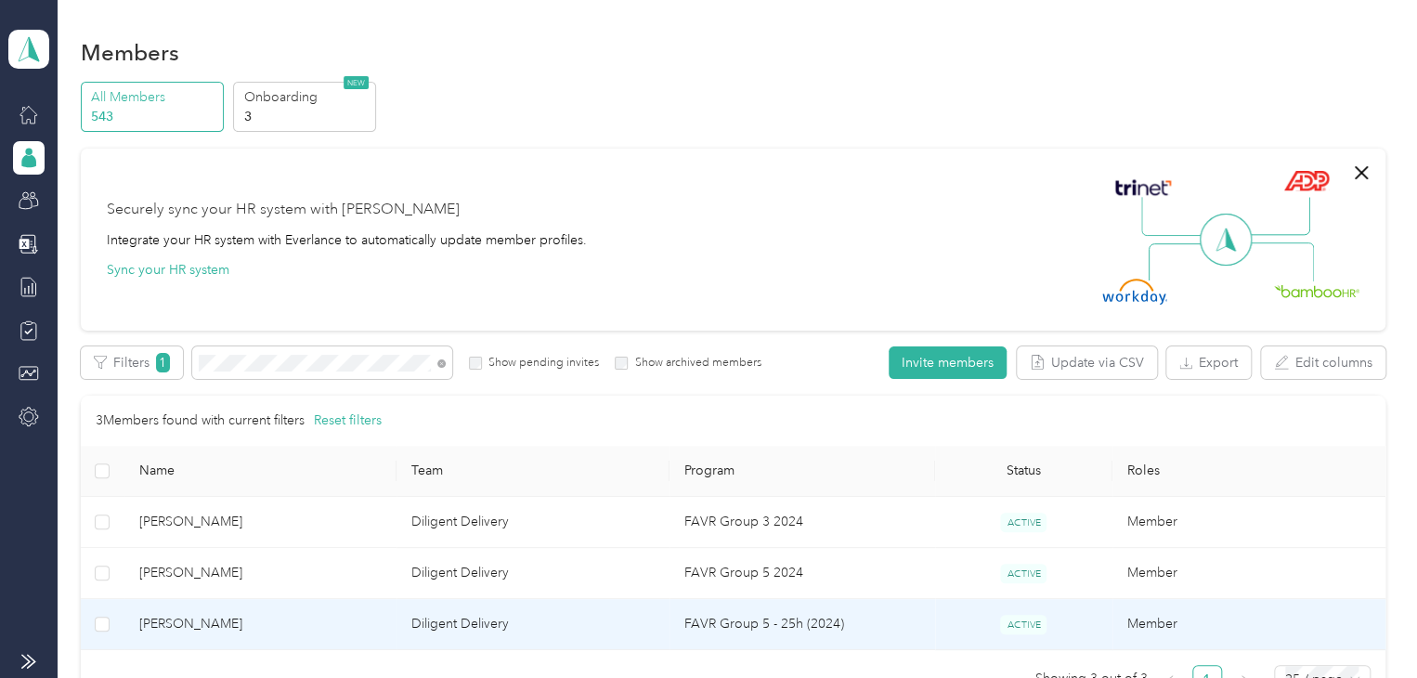
click at [233, 616] on span "[PERSON_NAME]" at bounding box center [260, 624] width 243 height 20
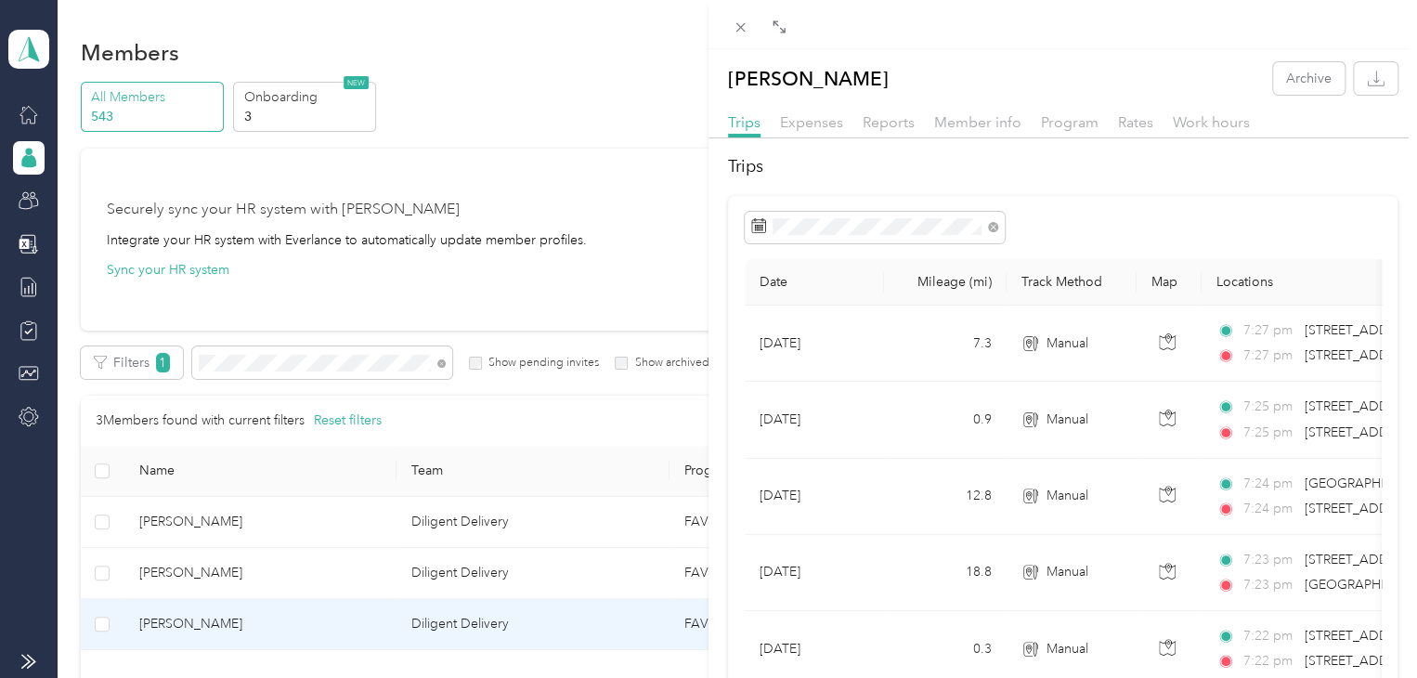
click at [860, 121] on div "Trips Expenses Reports Member info Program Rates Work hours" at bounding box center [1062, 124] width 708 height 27
click at [870, 121] on span "Reports" at bounding box center [889, 122] width 52 height 18
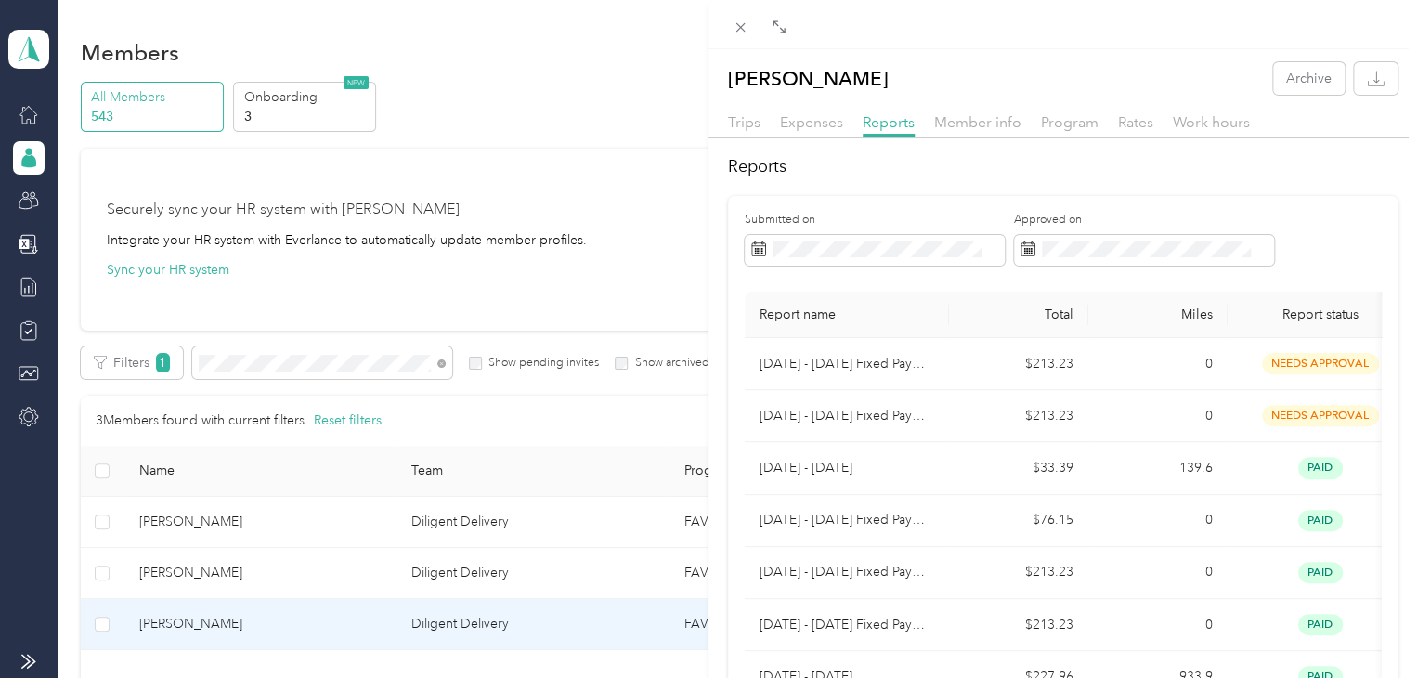
drag, startPoint x: 827, startPoint y: 429, endPoint x: 643, endPoint y: 245, distance: 260.0
click at [643, 245] on div "[PERSON_NAME] Archive Trips Expenses Reports Member info Program Rates Work hou…" at bounding box center [708, 339] width 1417 height 678
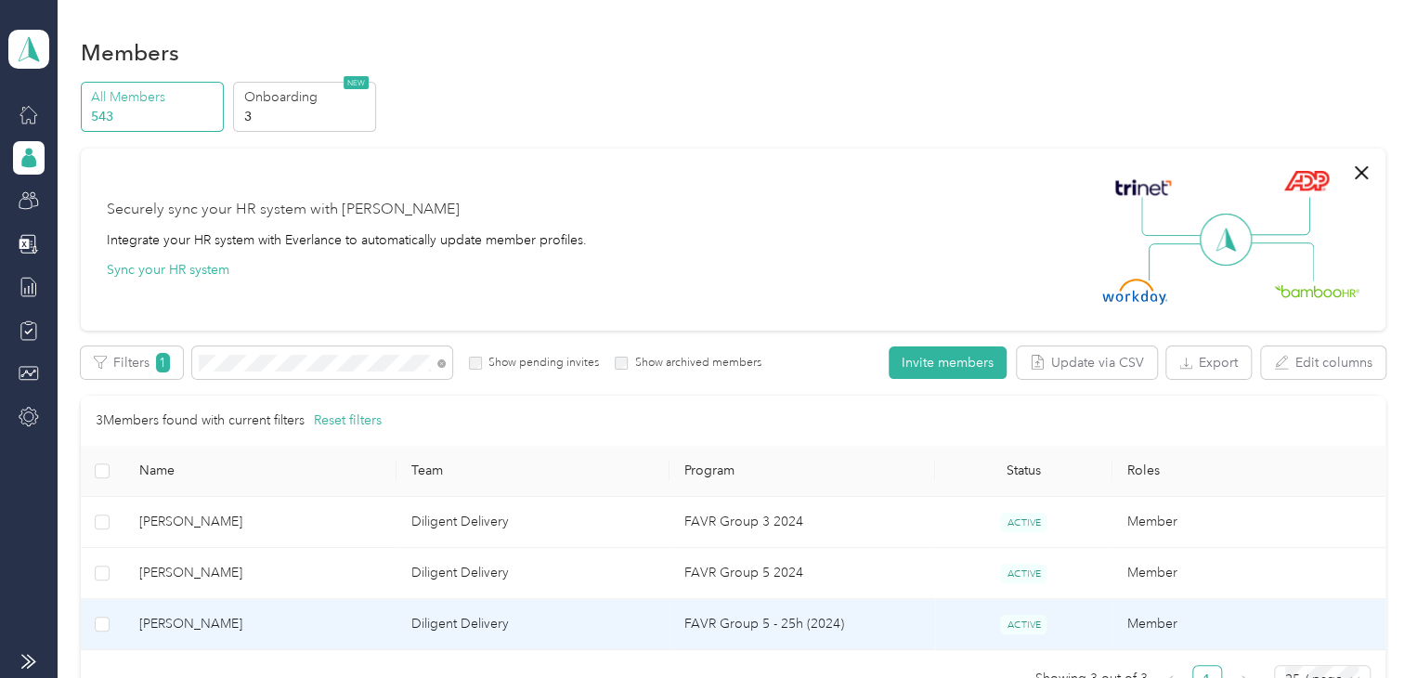
click at [262, 614] on span "[PERSON_NAME]" at bounding box center [260, 624] width 243 height 20
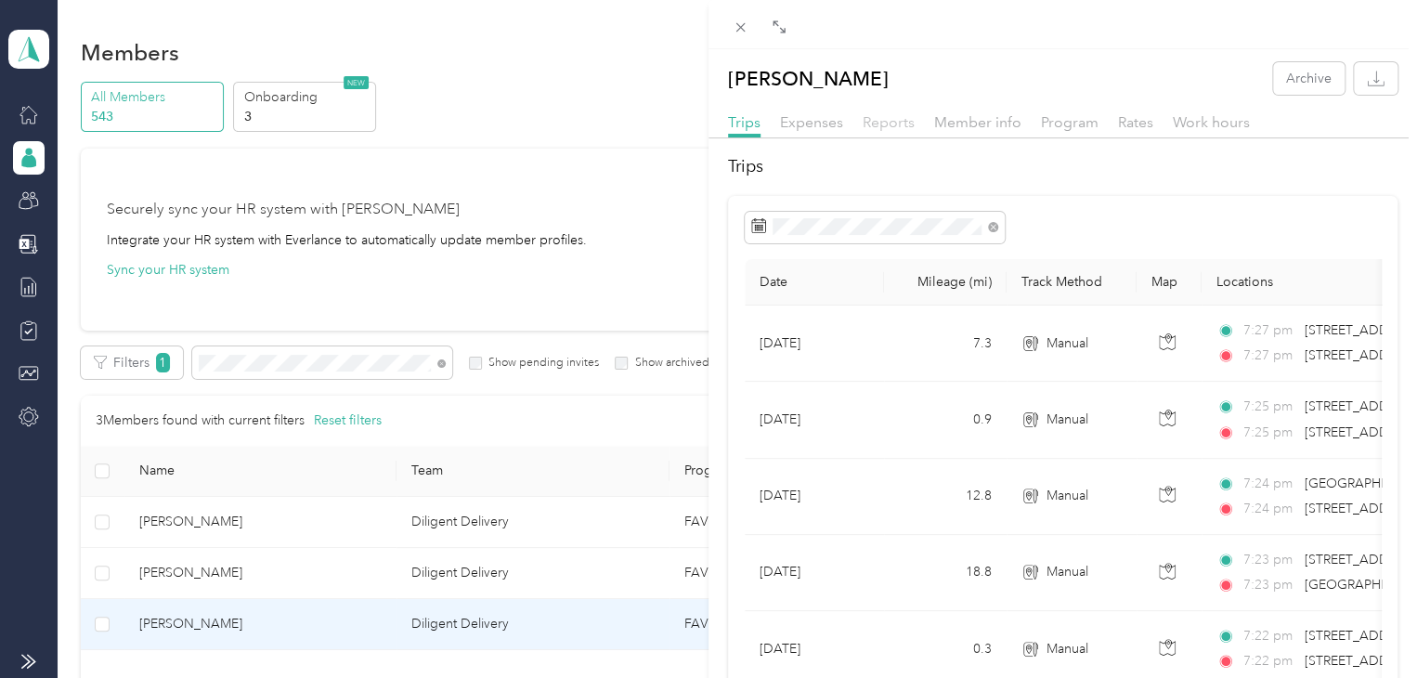
click at [900, 118] on span "Reports" at bounding box center [889, 122] width 52 height 18
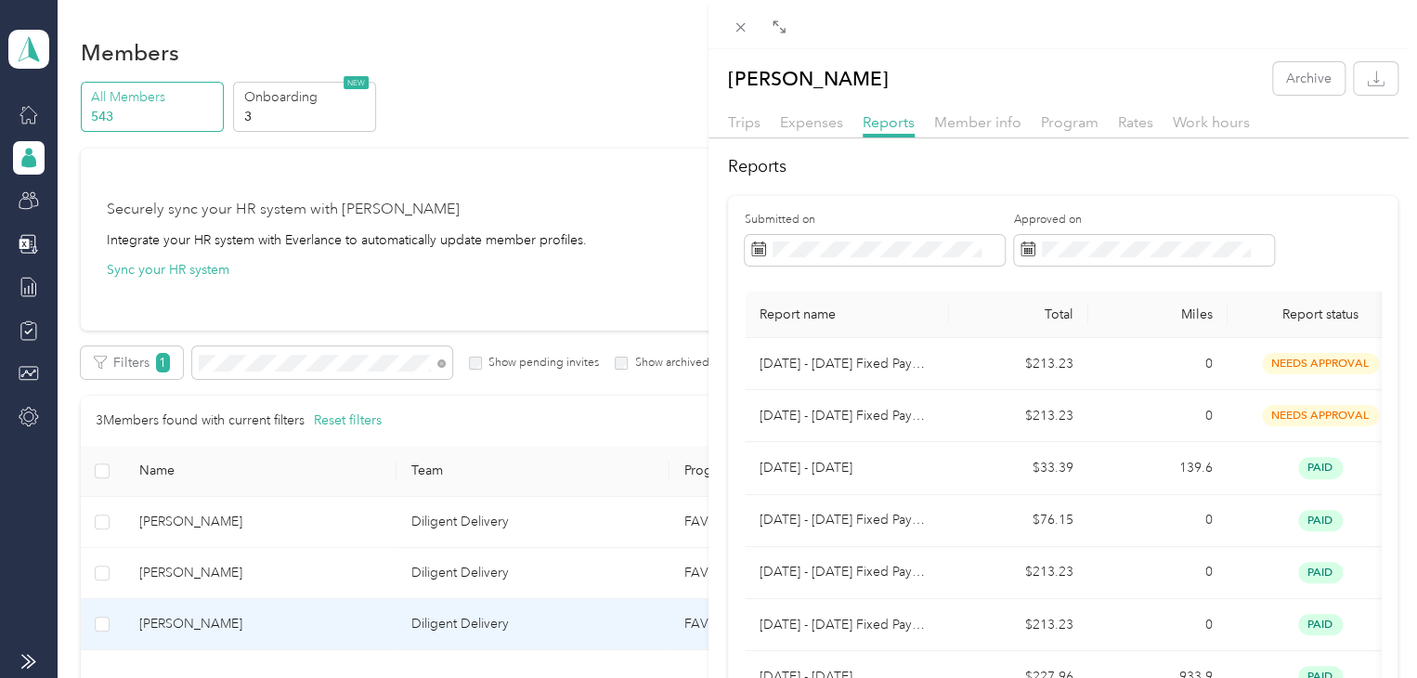
click at [782, 131] on div "Expenses" at bounding box center [811, 122] width 63 height 23
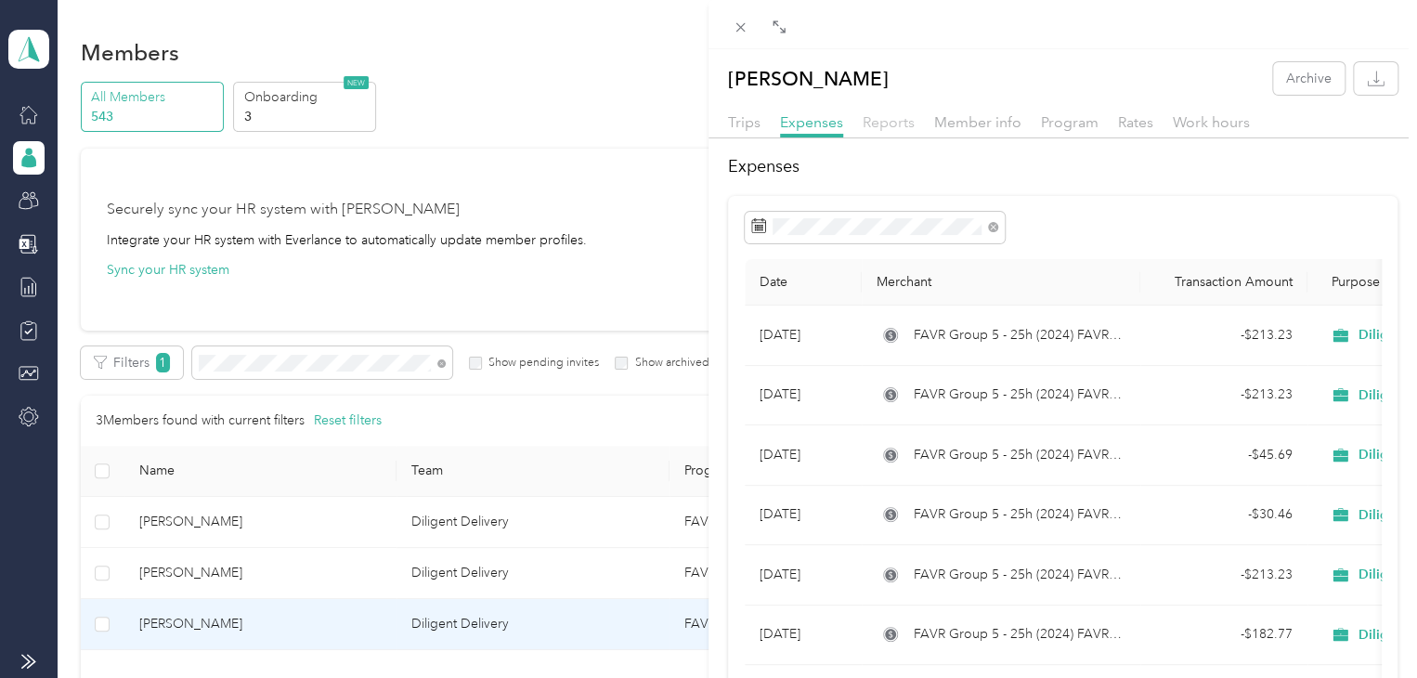
click at [878, 127] on span "Reports" at bounding box center [889, 122] width 52 height 18
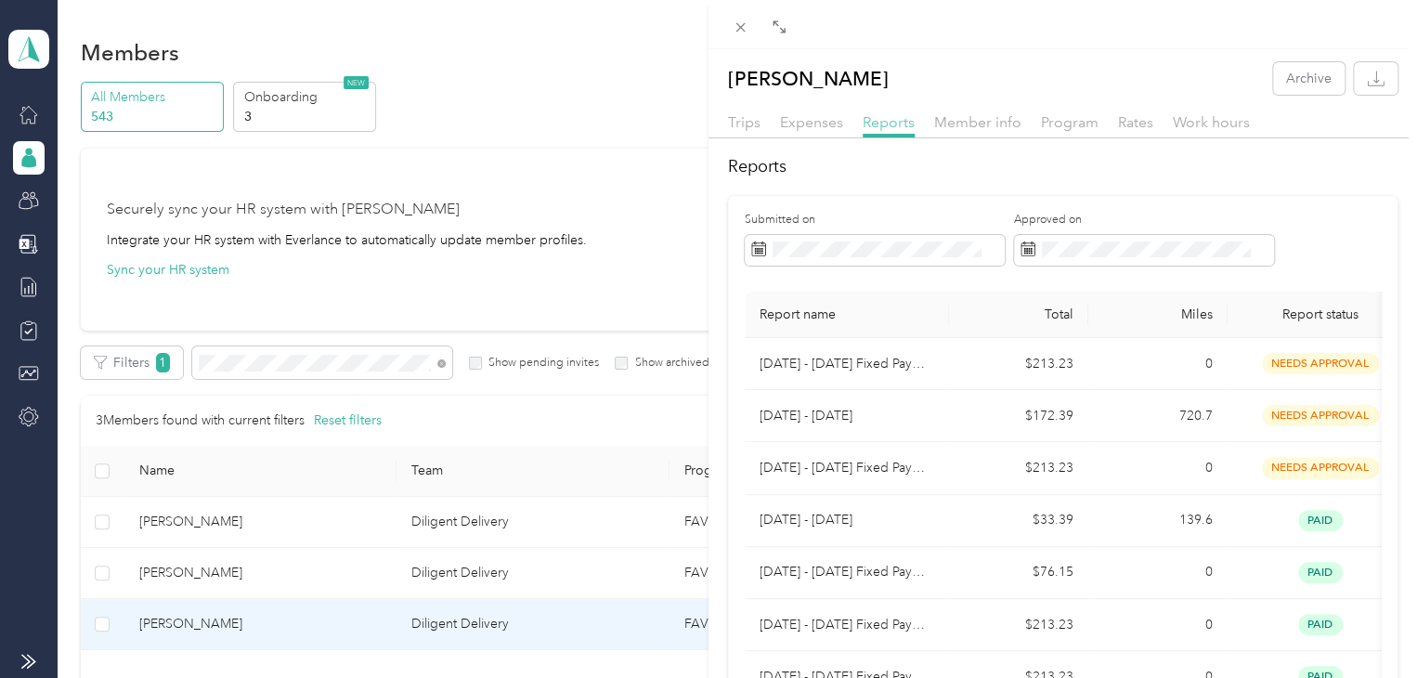
click at [878, 127] on span "Reports" at bounding box center [889, 122] width 52 height 18
click at [736, 127] on span "Trips" at bounding box center [744, 122] width 32 height 18
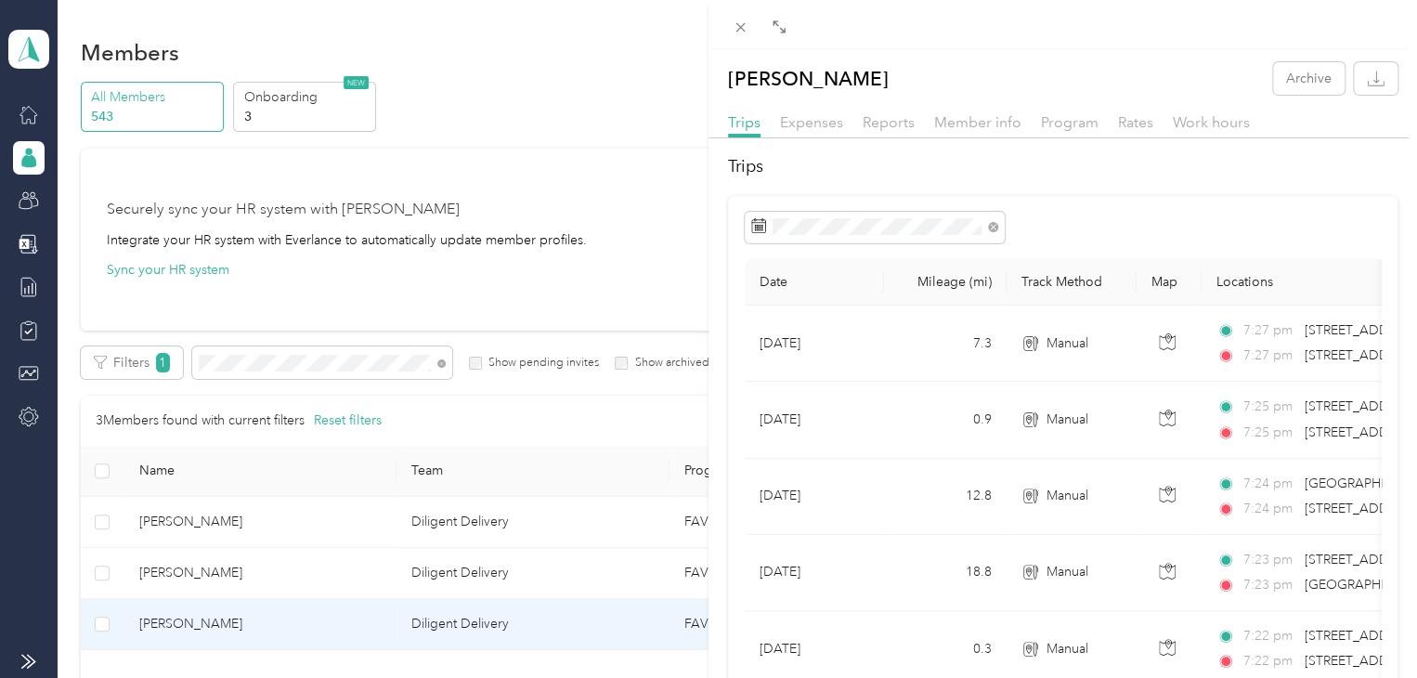
click at [676, 287] on div "[PERSON_NAME] Archive Trips Expenses Reports Member info Program Rates Work hou…" at bounding box center [708, 339] width 1417 height 678
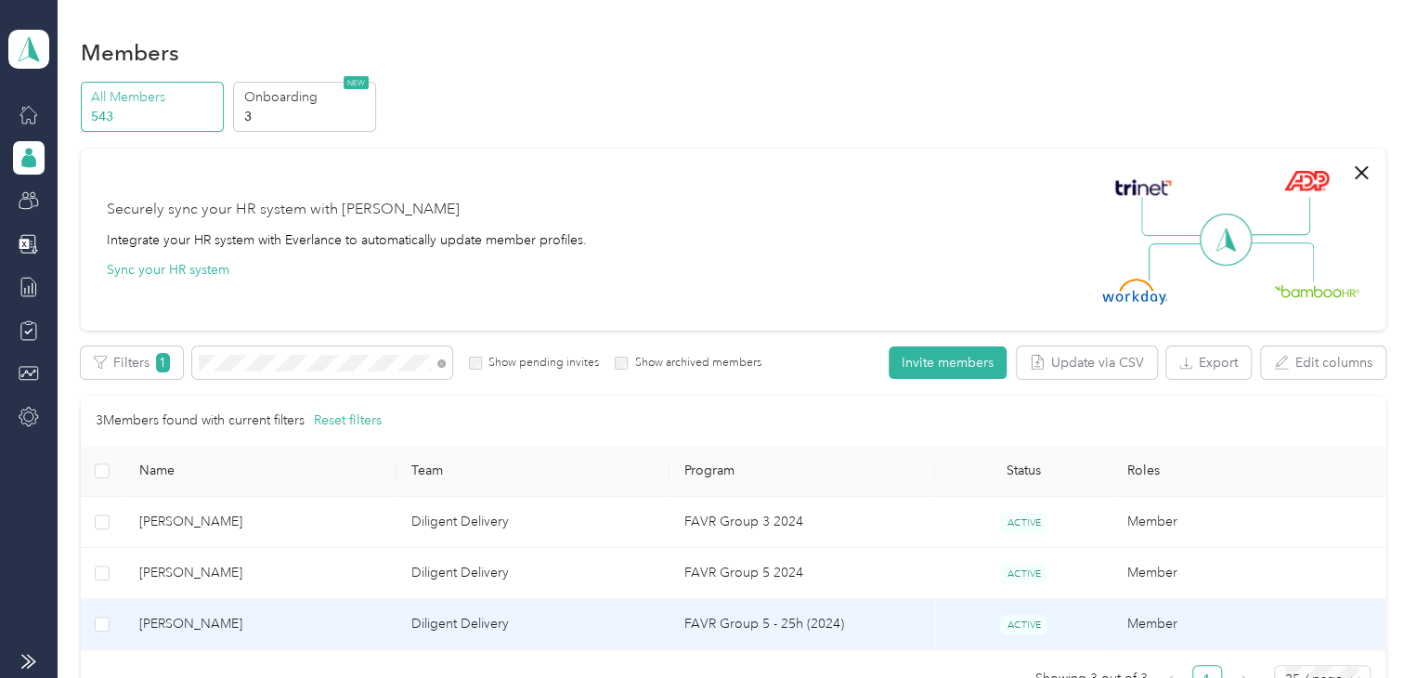
click at [292, 599] on td "[PERSON_NAME]" at bounding box center [260, 624] width 273 height 51
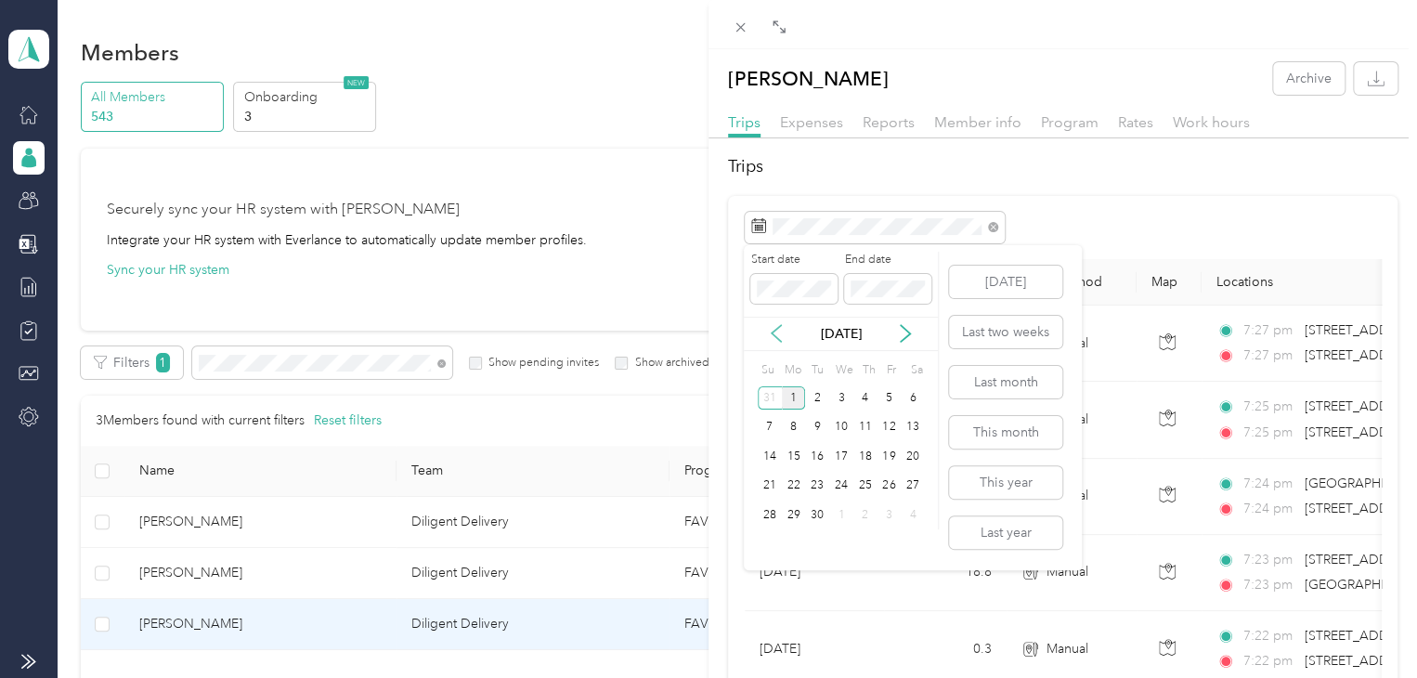
click at [771, 331] on icon at bounding box center [776, 333] width 19 height 19
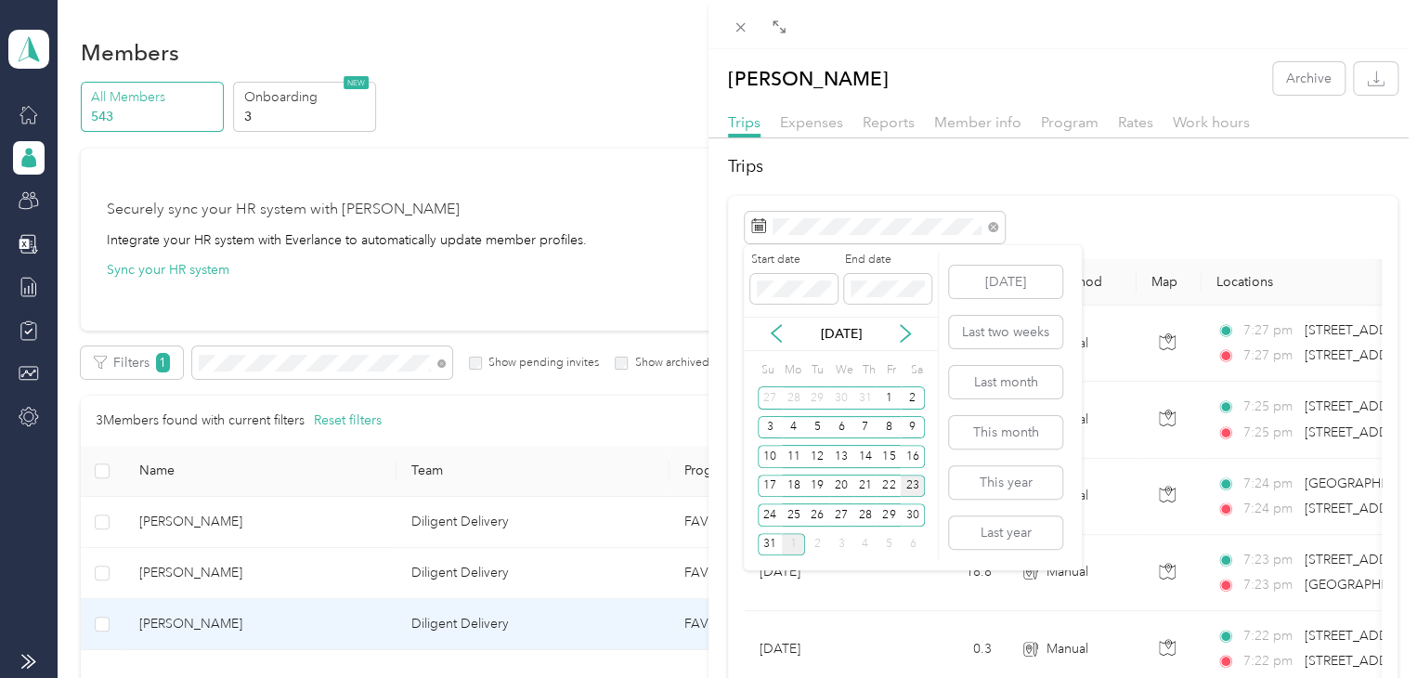
click at [915, 491] on div "23" at bounding box center [913, 485] width 24 height 23
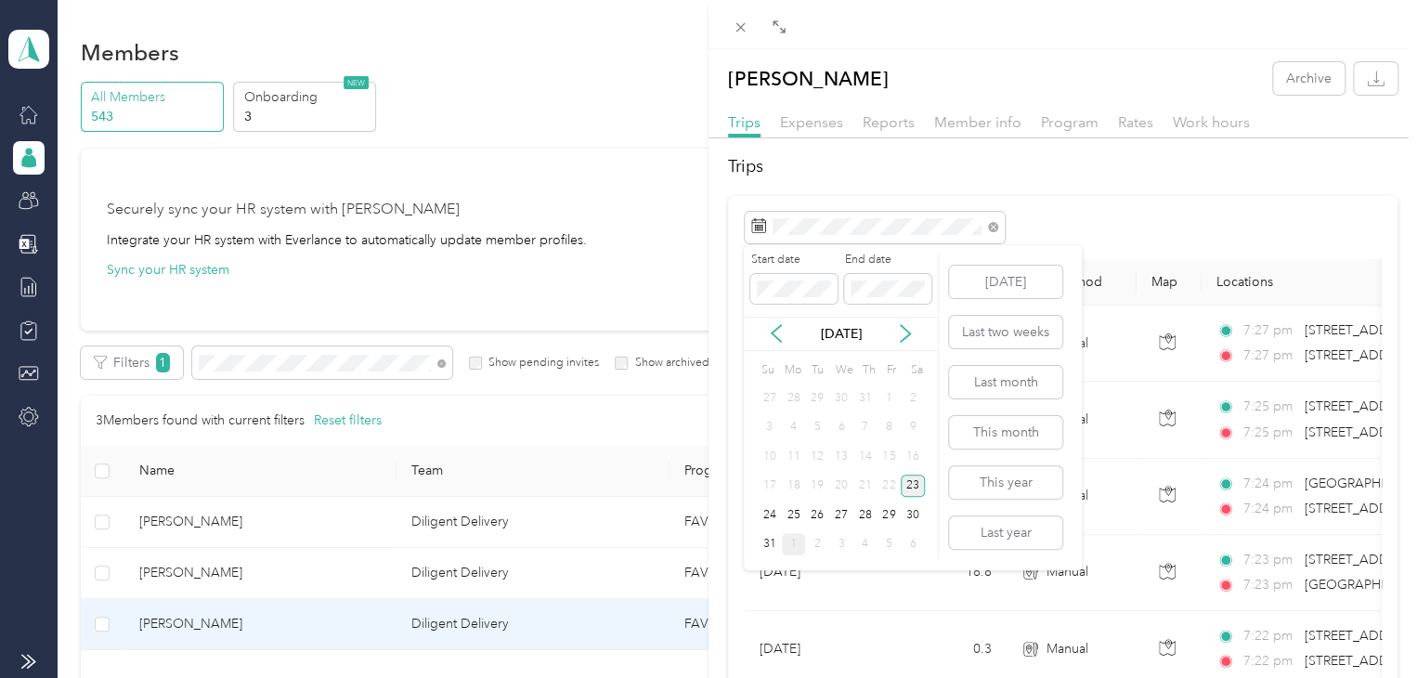
click at [915, 491] on div "23" at bounding box center [913, 485] width 24 height 23
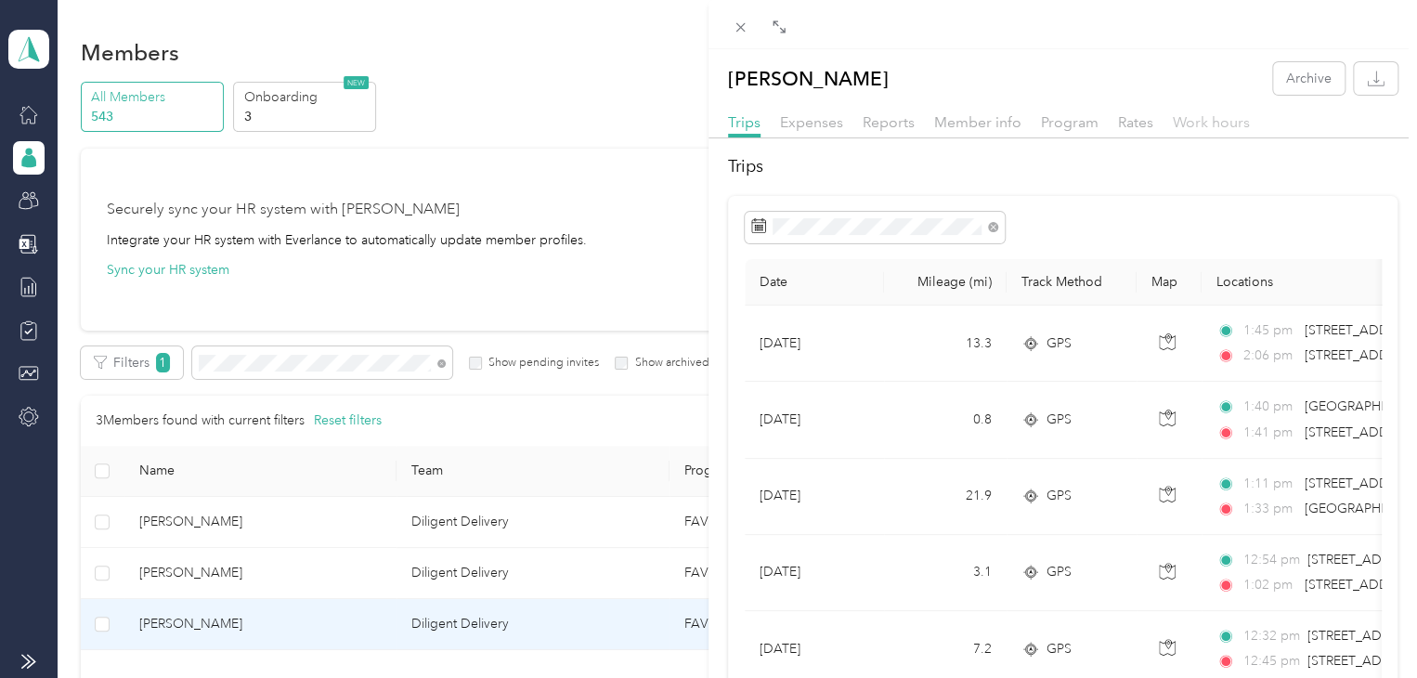
click at [1204, 120] on span "Work hours" at bounding box center [1211, 122] width 77 height 18
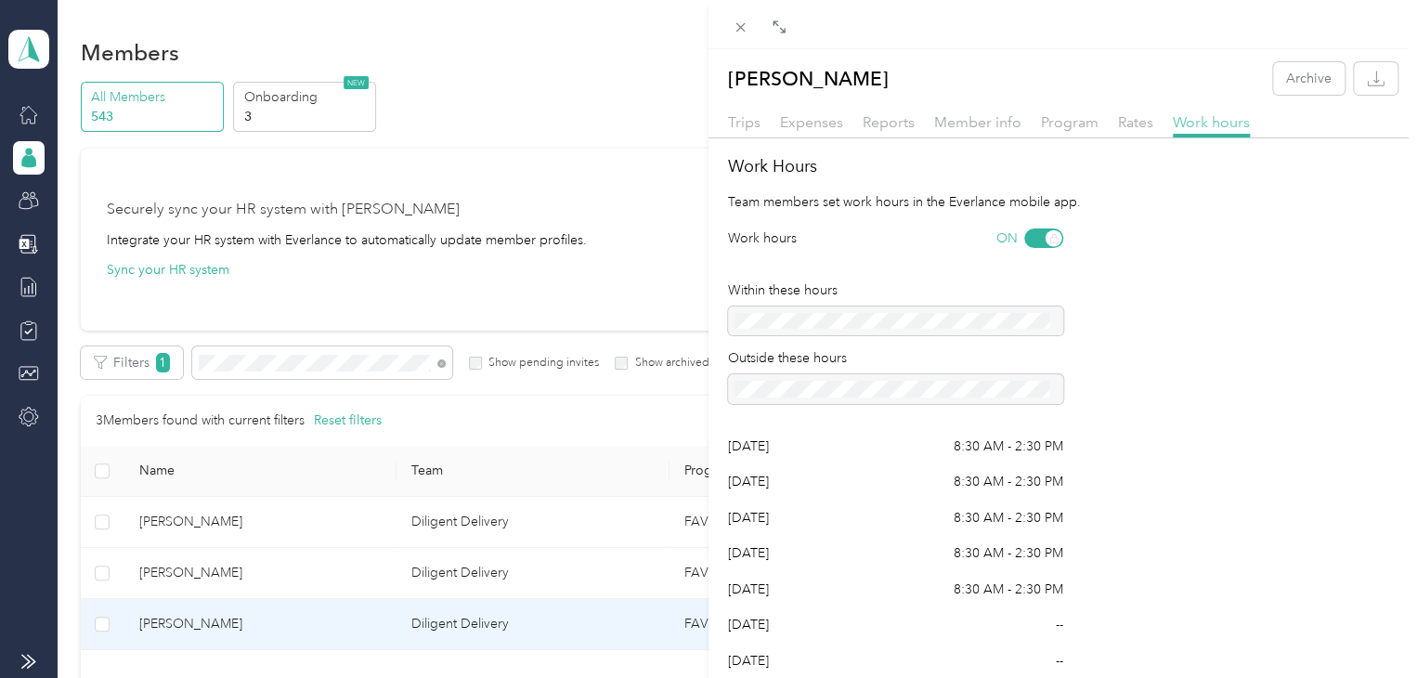
click at [1204, 120] on span "Work hours" at bounding box center [1211, 122] width 77 height 18
click at [1139, 115] on span "Rates" at bounding box center [1135, 122] width 35 height 18
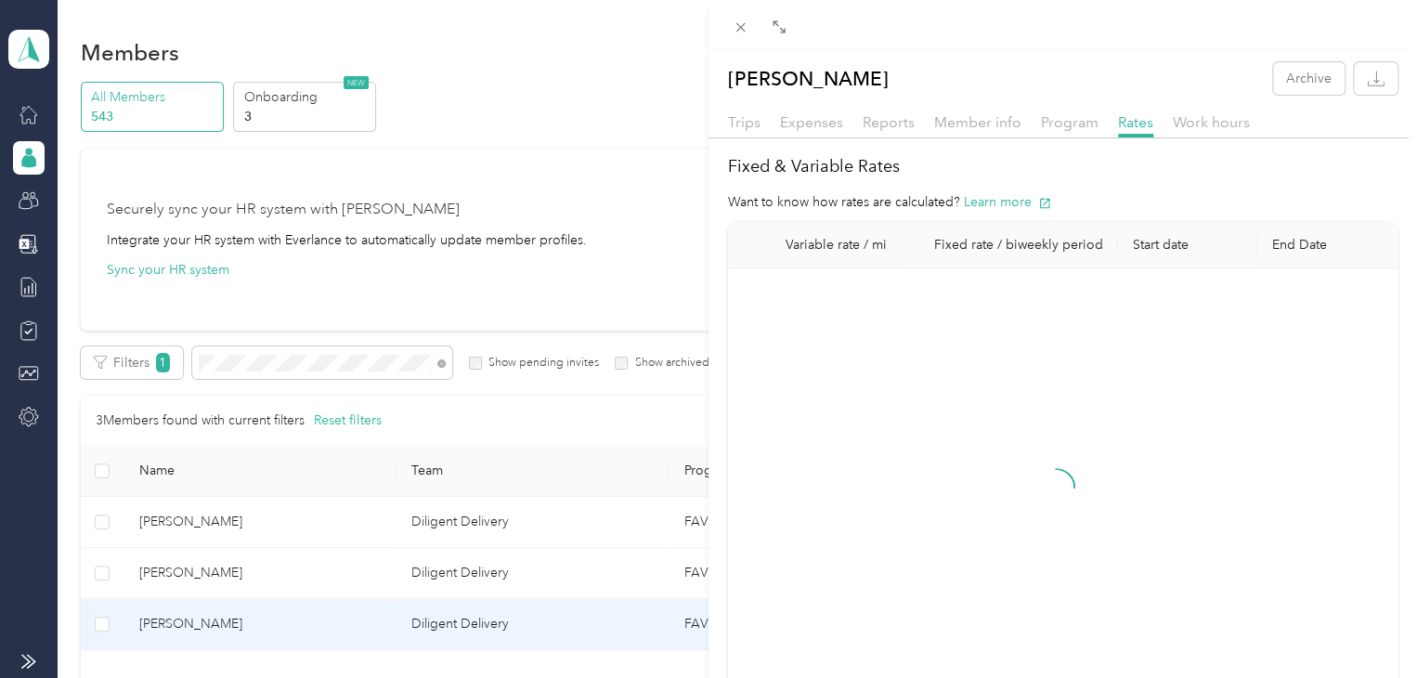
click at [1166, 128] on div "Trips Expenses Reports Member info Program Rates Work hours" at bounding box center [1062, 124] width 708 height 27
click at [1181, 123] on span "Work hours" at bounding box center [1211, 122] width 77 height 18
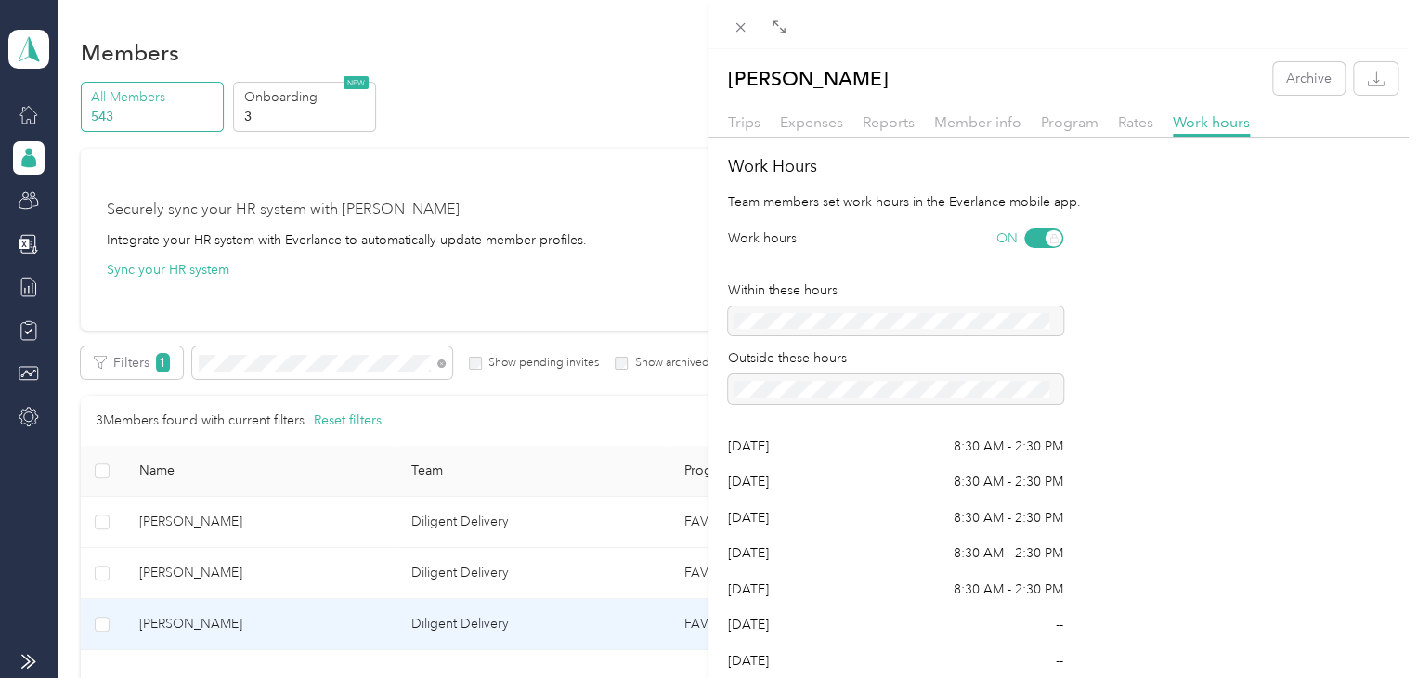
click at [1112, 123] on div "Trips Expenses Reports Member info Program Rates Work hours" at bounding box center [1062, 124] width 708 height 27
click at [1123, 121] on span "Rates" at bounding box center [1135, 122] width 35 height 18
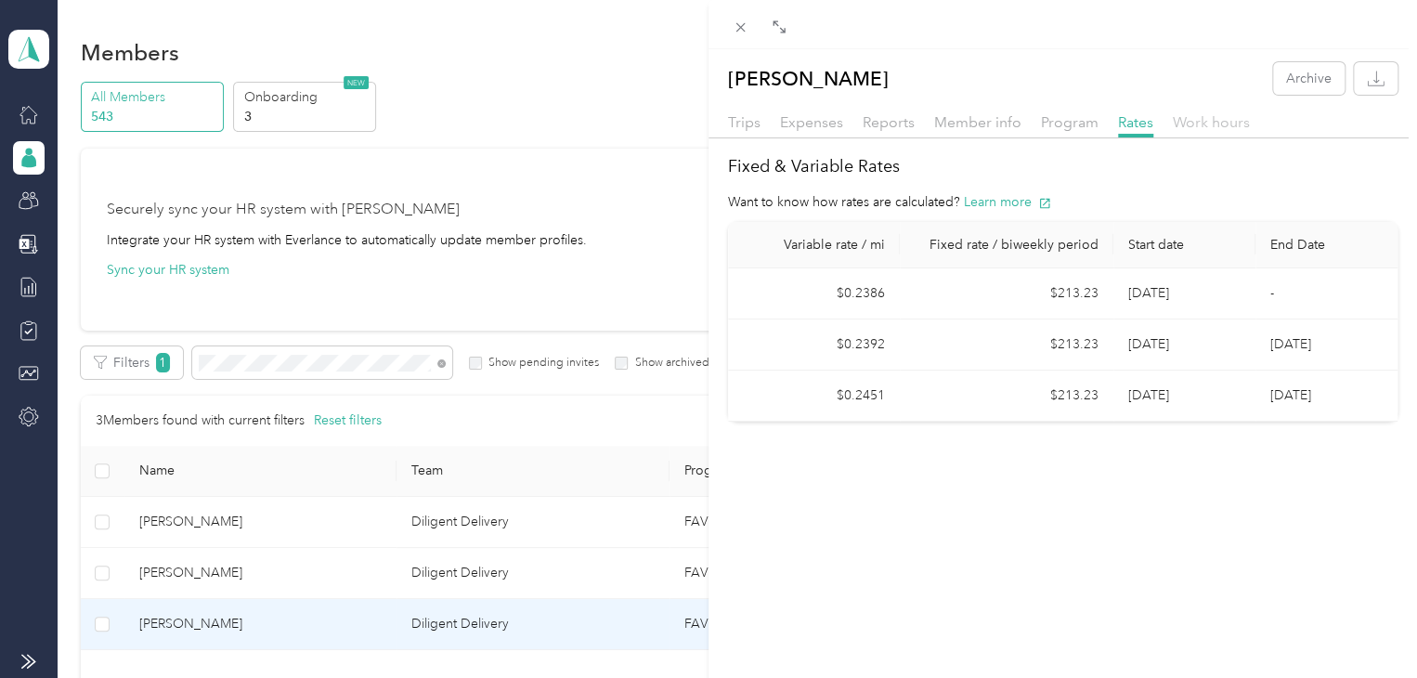
click at [1175, 124] on span "Work hours" at bounding box center [1211, 122] width 77 height 18
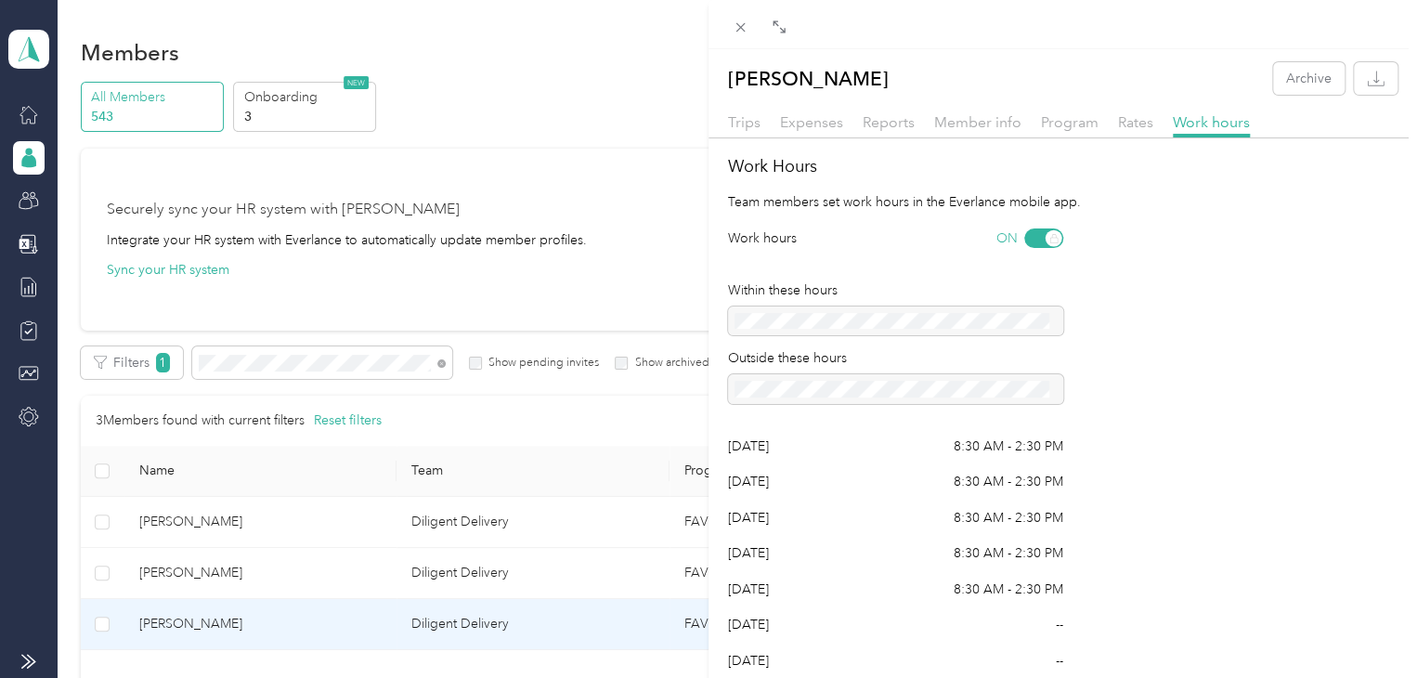
click at [1140, 111] on div "Rates" at bounding box center [1135, 122] width 35 height 23
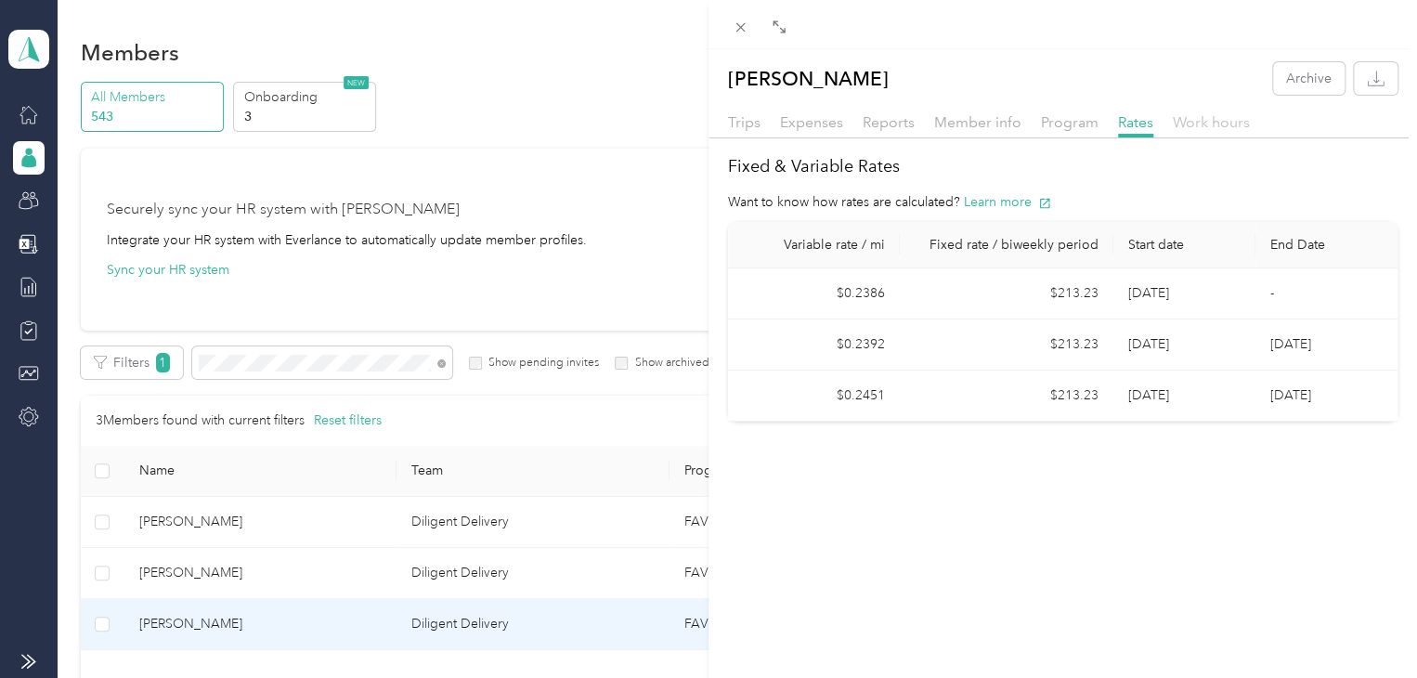
click at [1185, 123] on span "Work hours" at bounding box center [1211, 122] width 77 height 18
